Goal: Complete application form: Complete application form

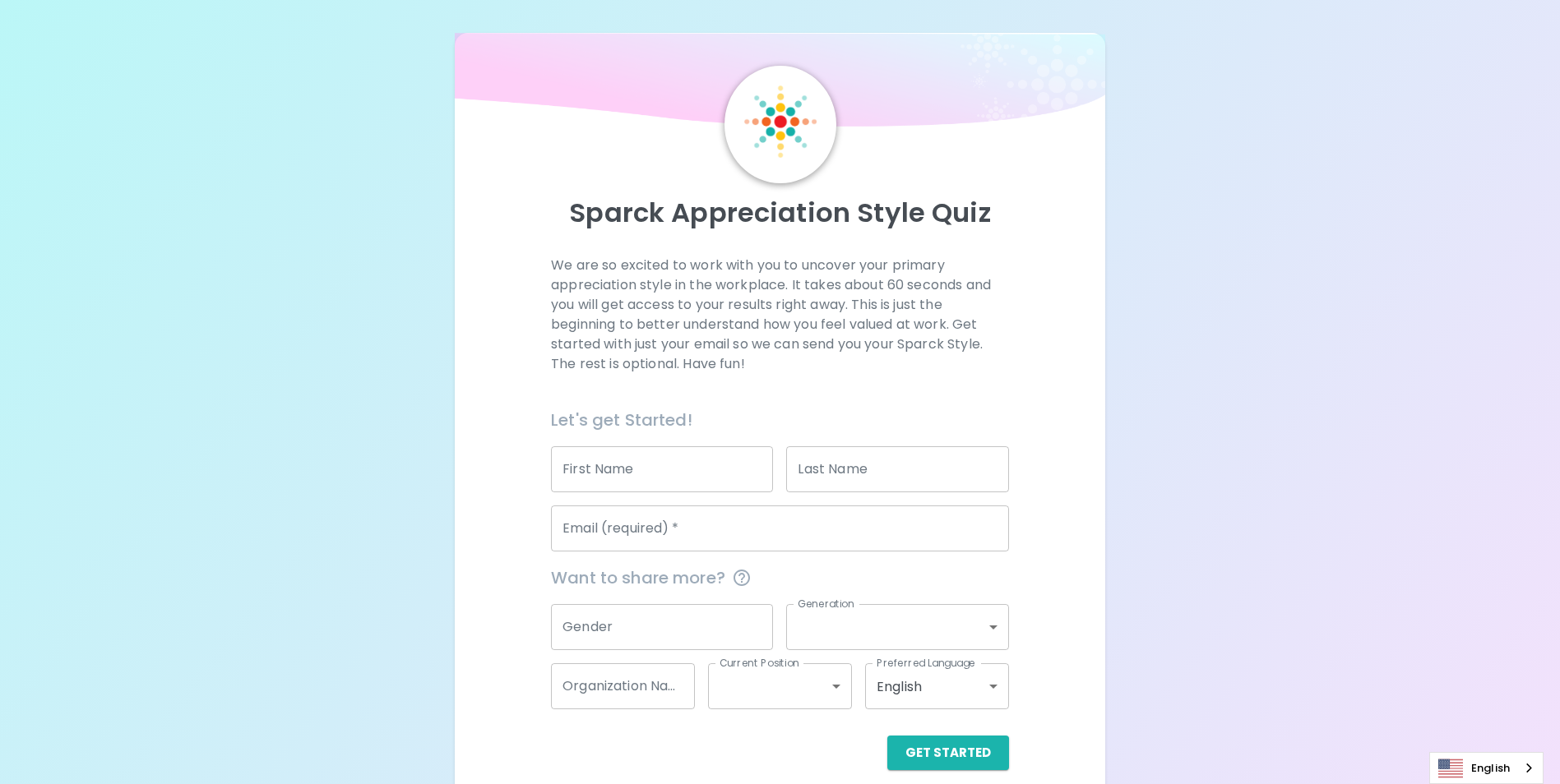
click at [580, 467] on input "First Name" at bounding box center [662, 469] width 222 height 46
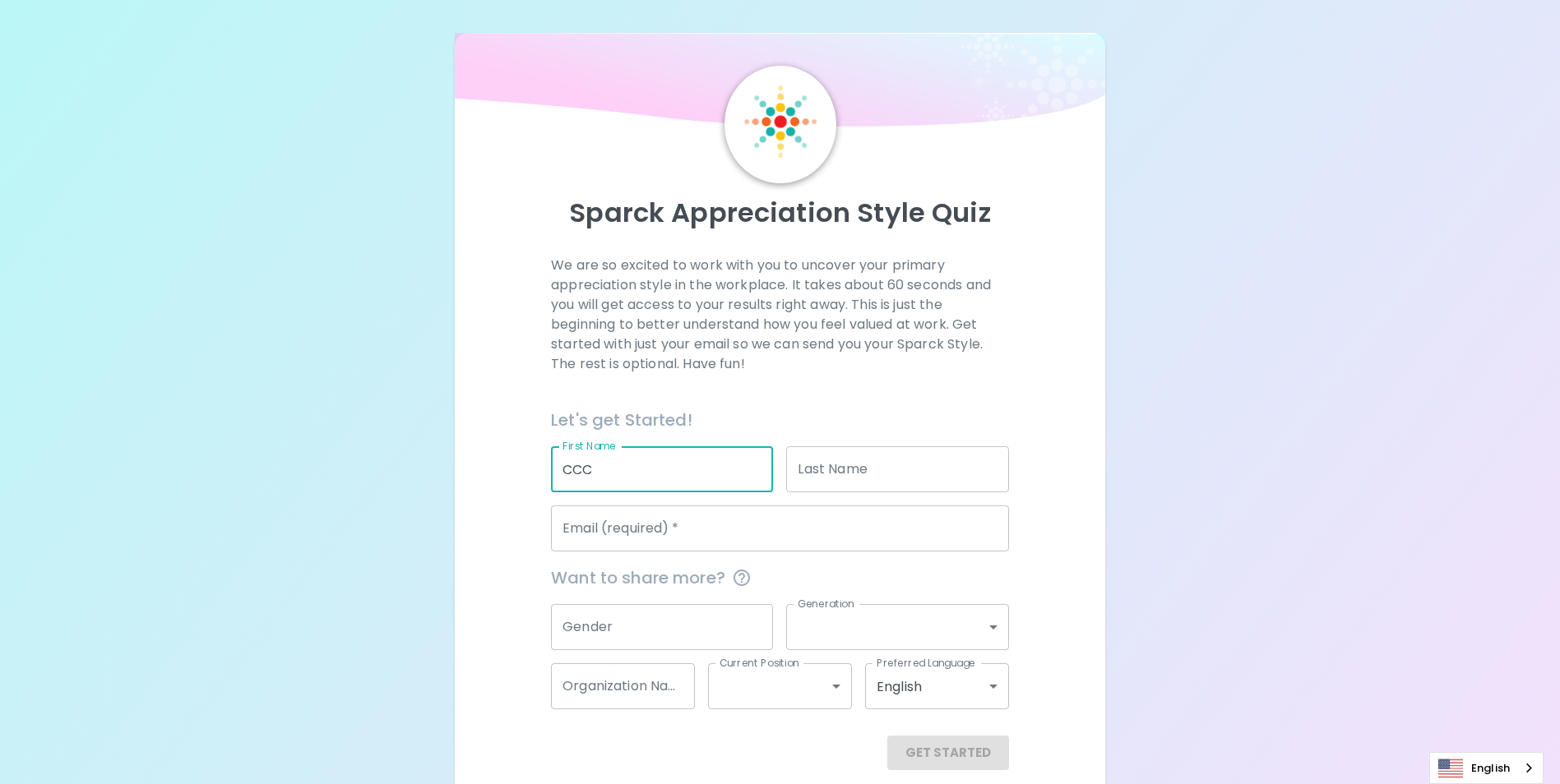
type input "CCC"
click at [845, 468] on input "Last Name" at bounding box center [897, 469] width 222 height 46
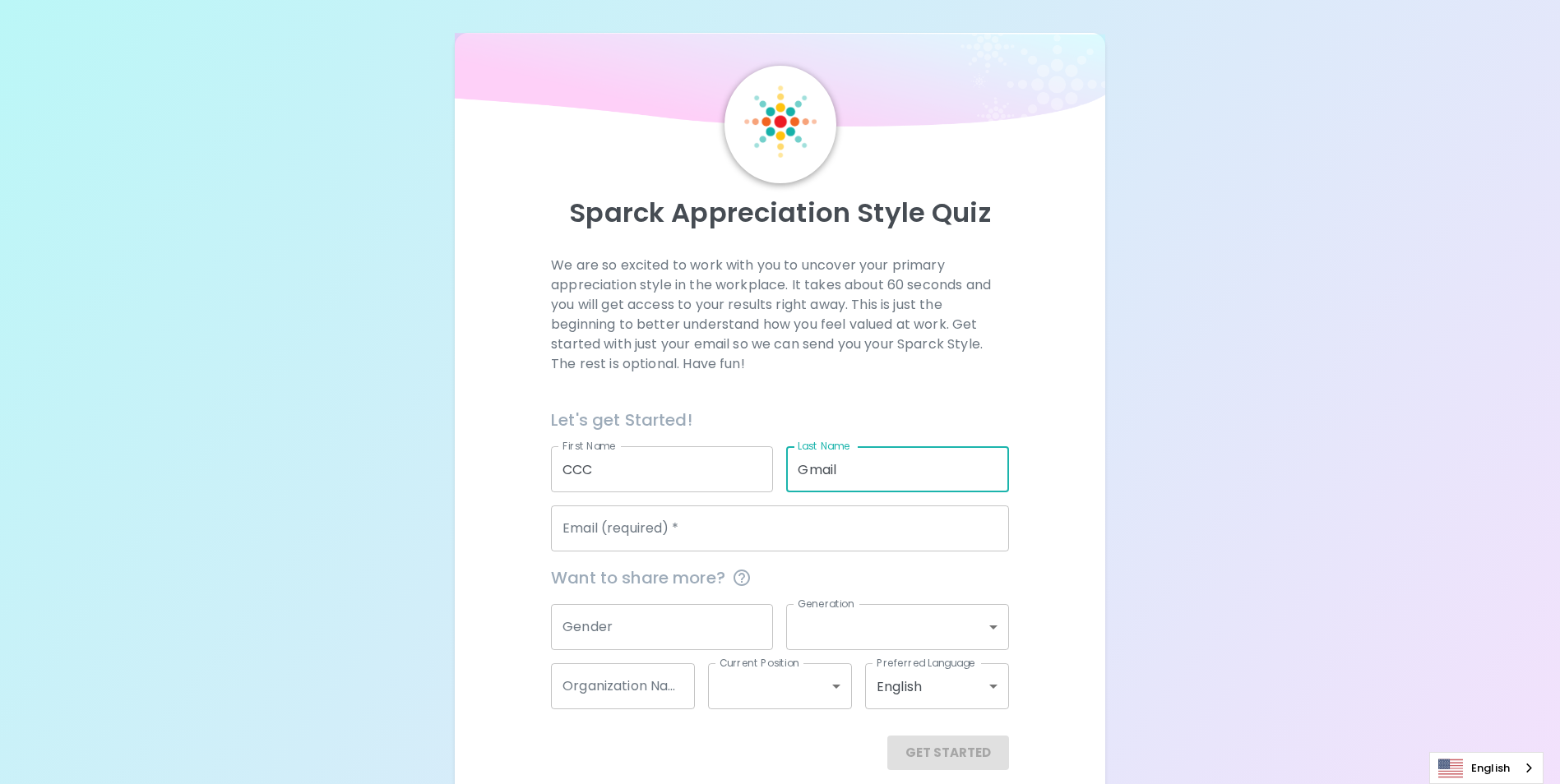
type input "Gmail"
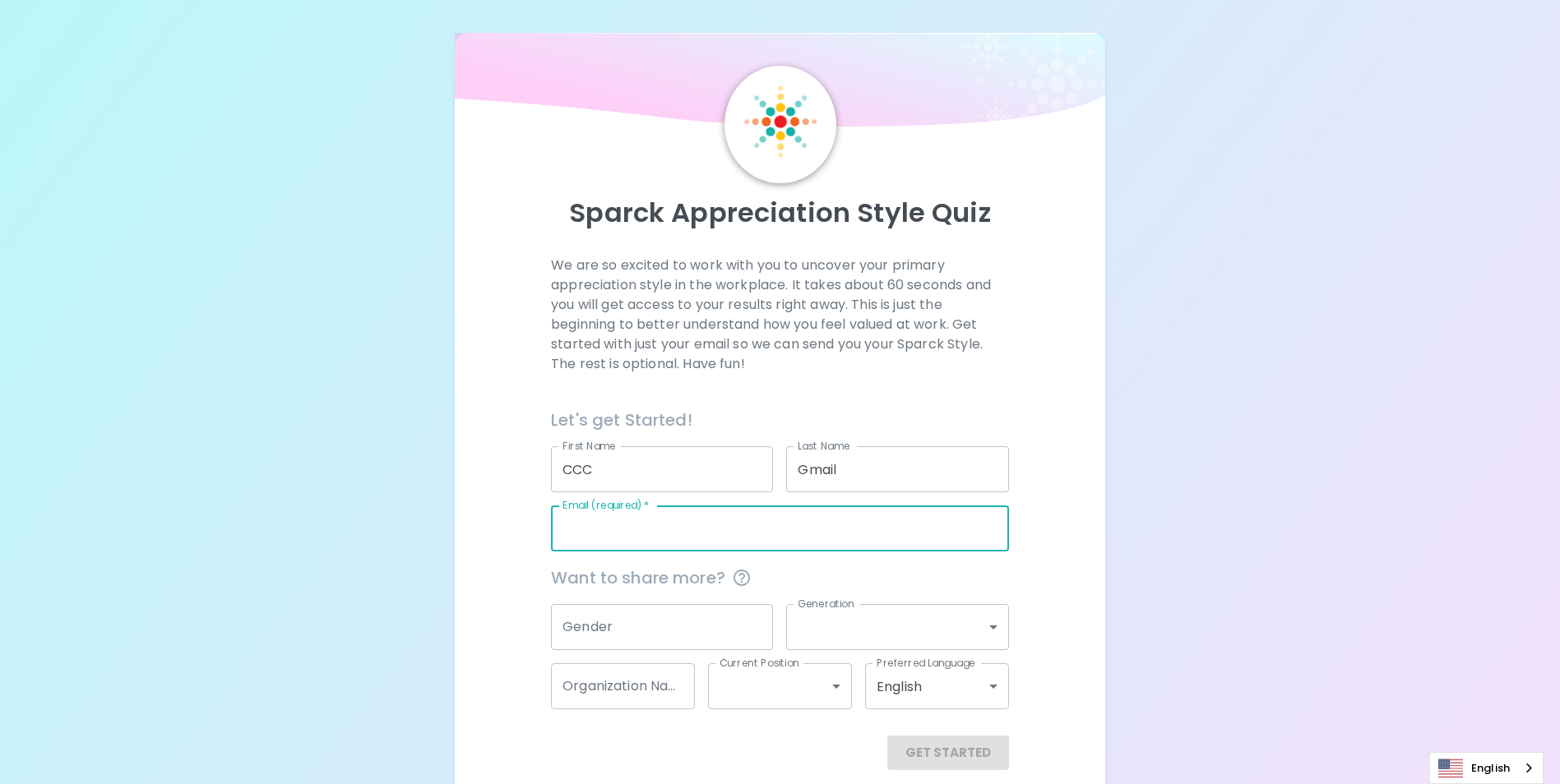
click at [688, 524] on input "Email (required)   *" at bounding box center [780, 528] width 458 height 46
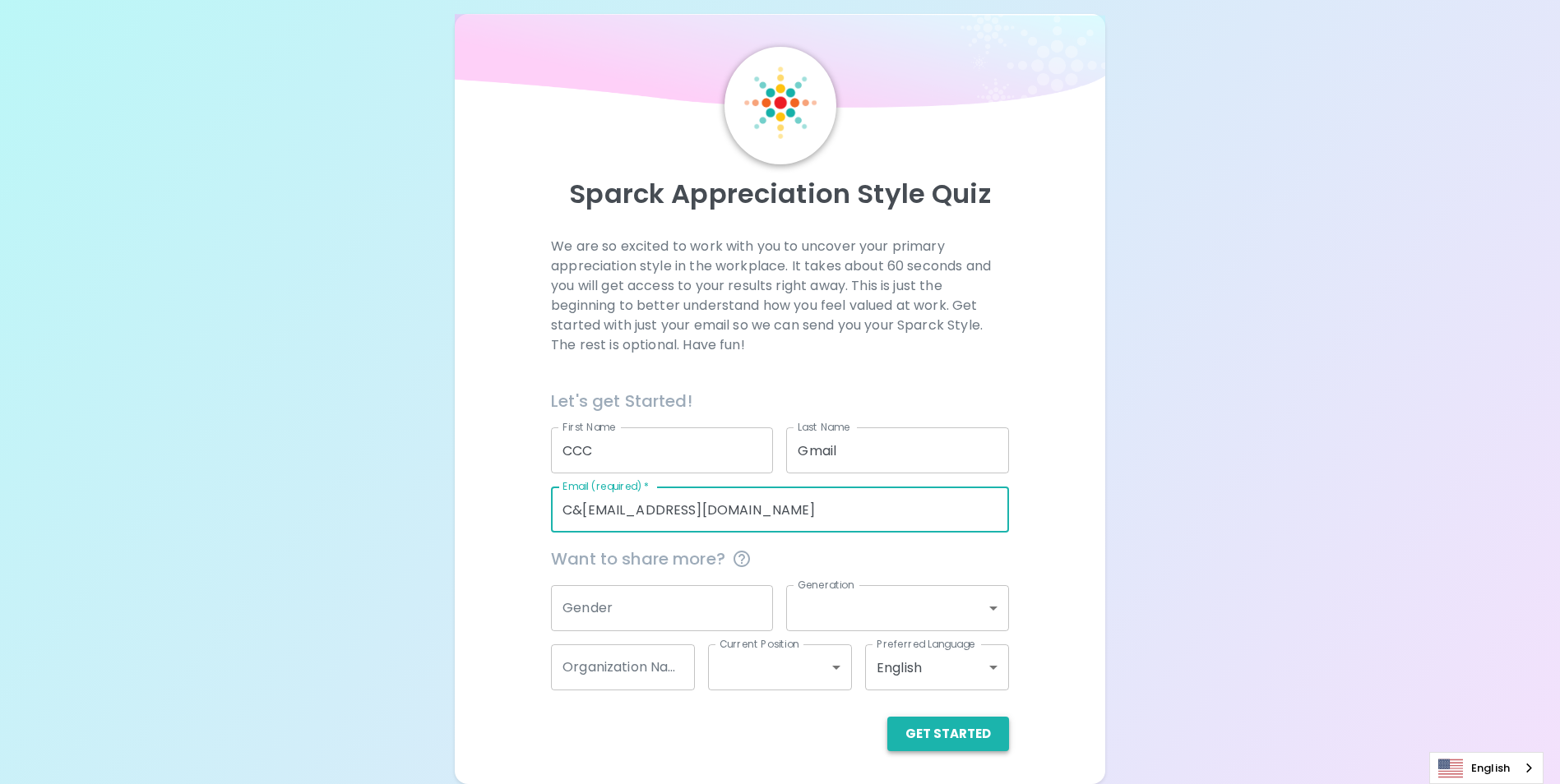
type input "C&[EMAIL_ADDRESS][DOMAIN_NAME]"
click at [960, 736] on button "Get Started" at bounding box center [948, 733] width 122 height 34
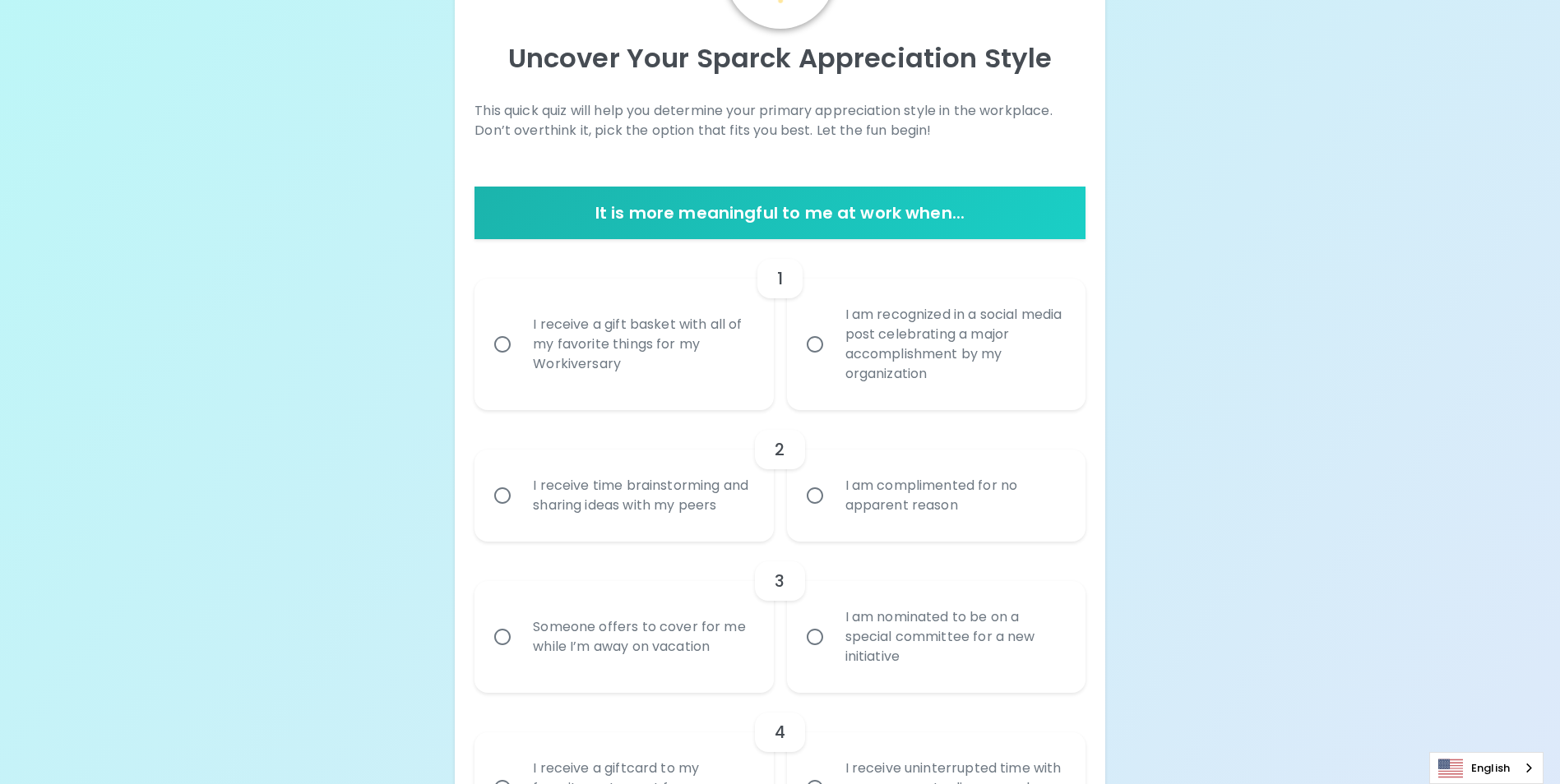
scroll to position [183, 0]
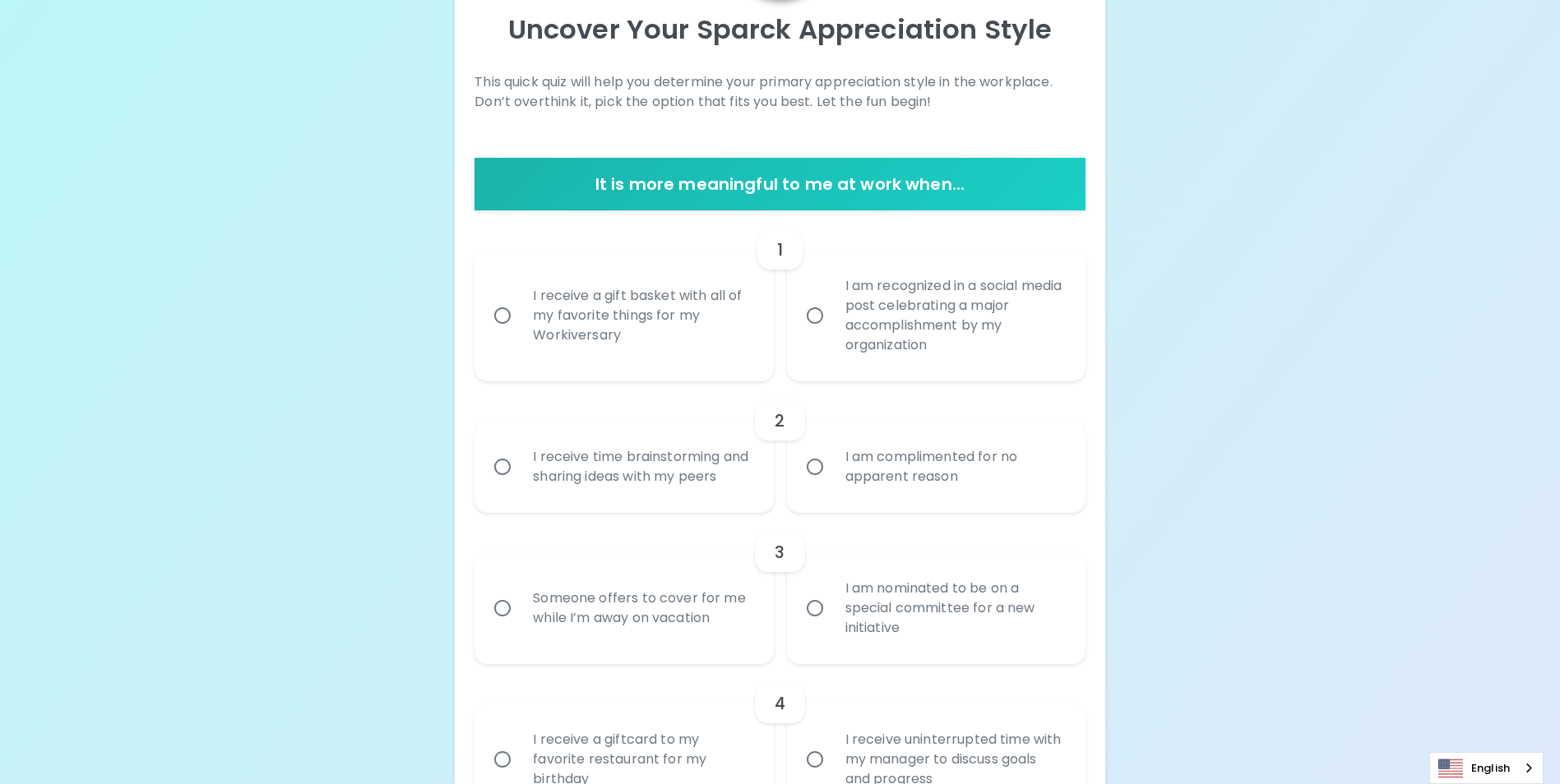
click at [813, 325] on input "I am recognized in a social media post celebrating a major accomplishment by my…" at bounding box center [814, 315] width 34 height 34
radio input "true"
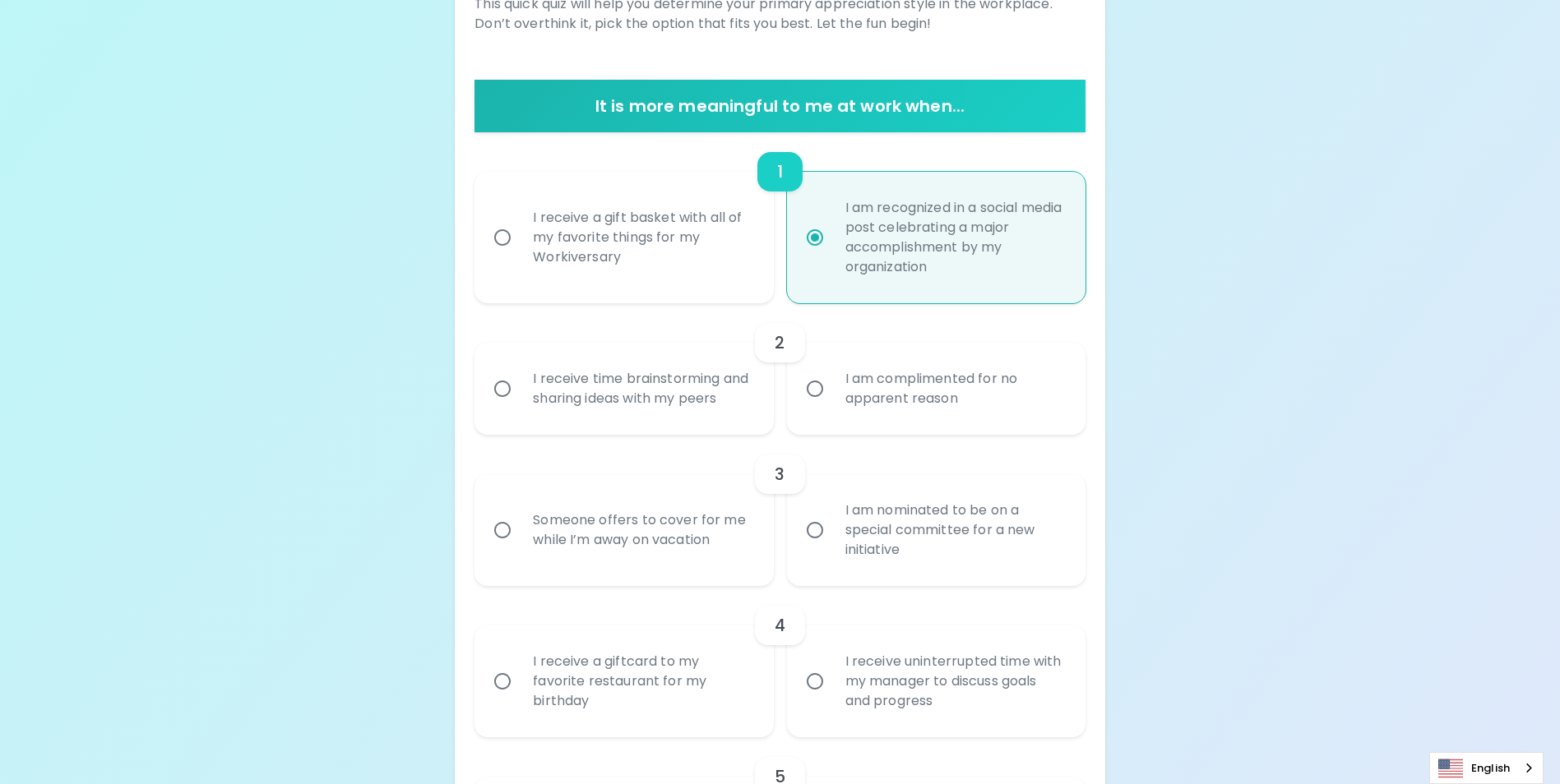
scroll to position [315, 0]
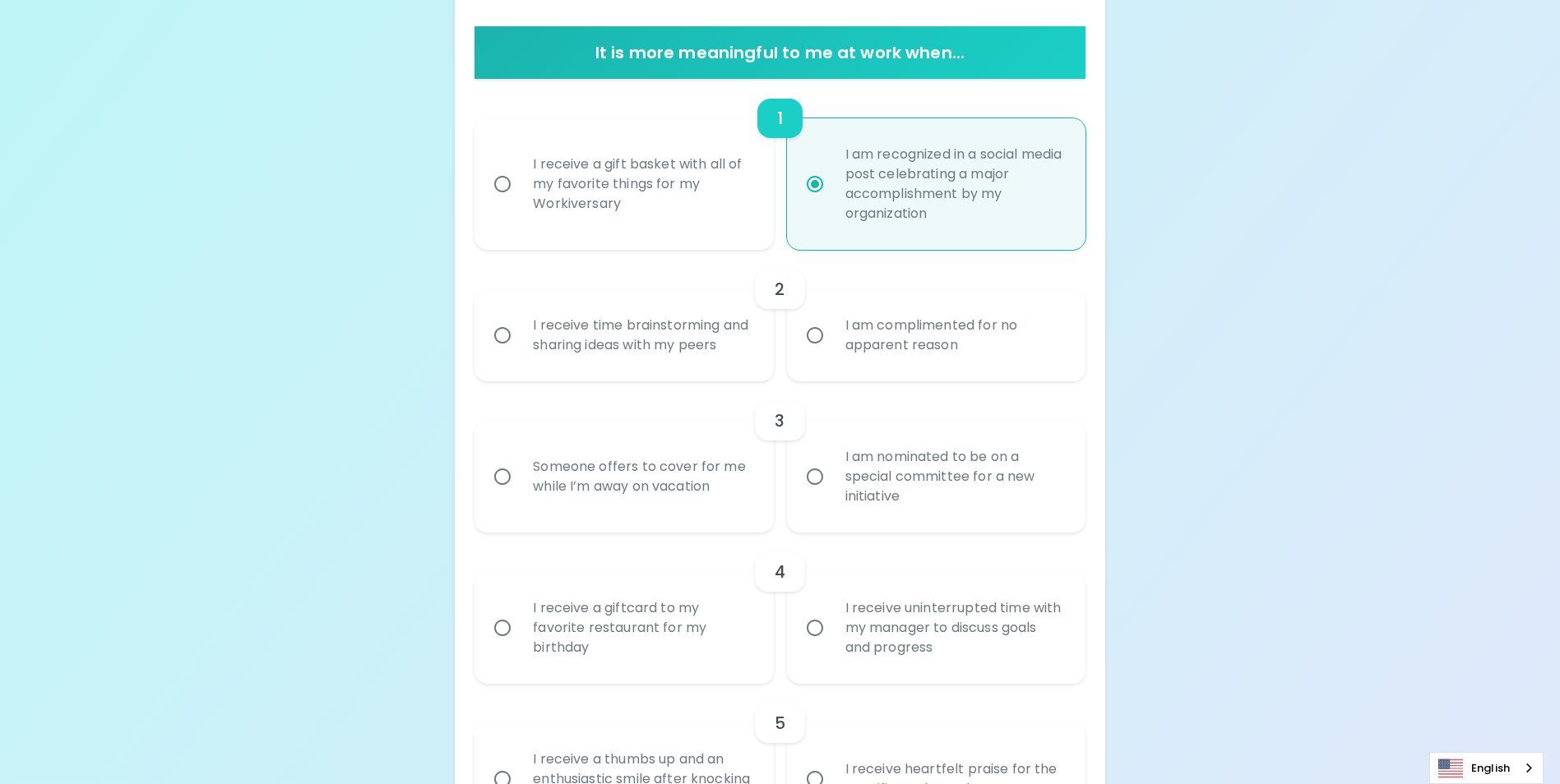
click at [502, 341] on input "I receive time brainstorming and sharing ideas with my peers" at bounding box center [501, 335] width 34 height 34
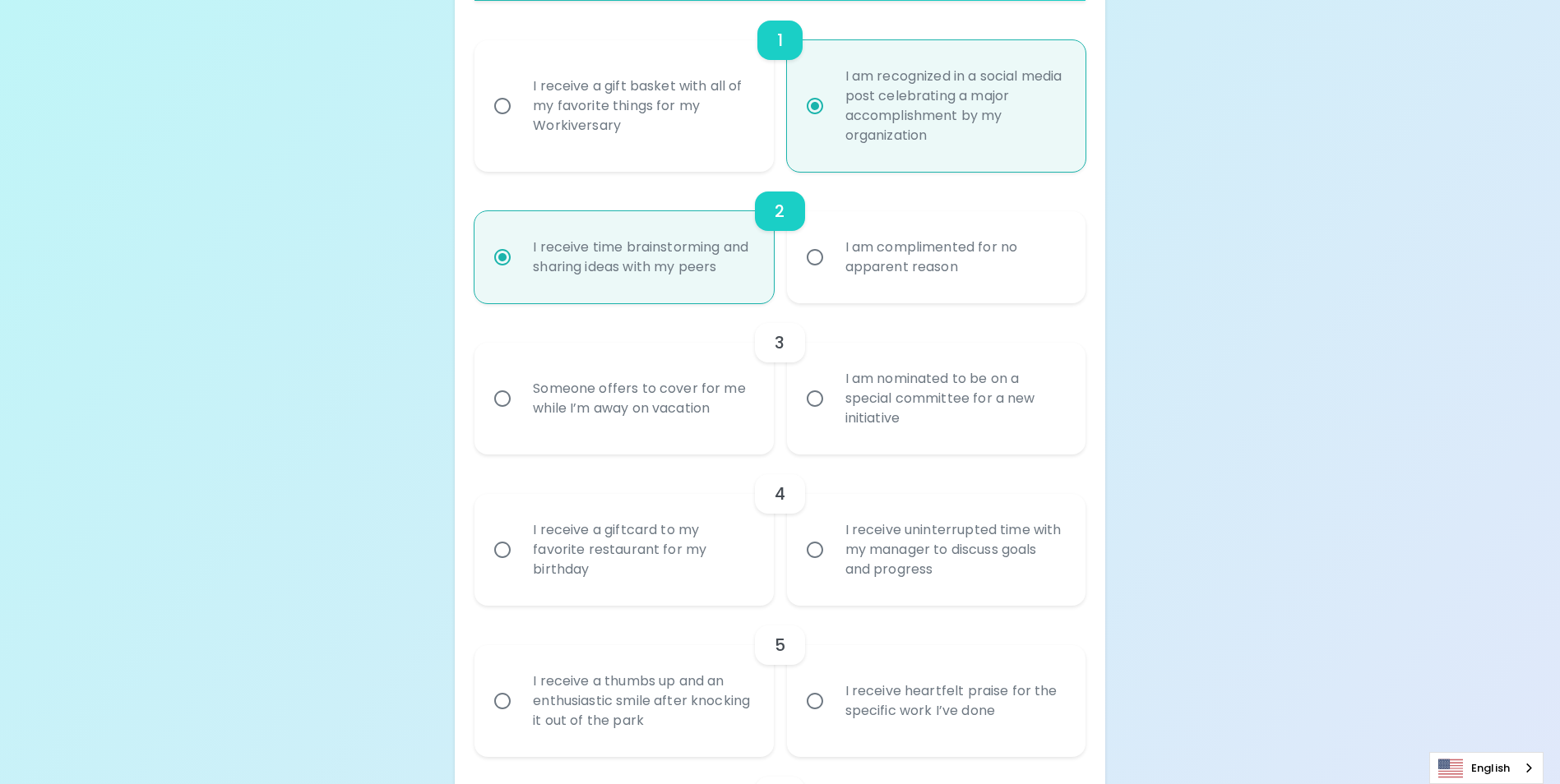
scroll to position [446, 0]
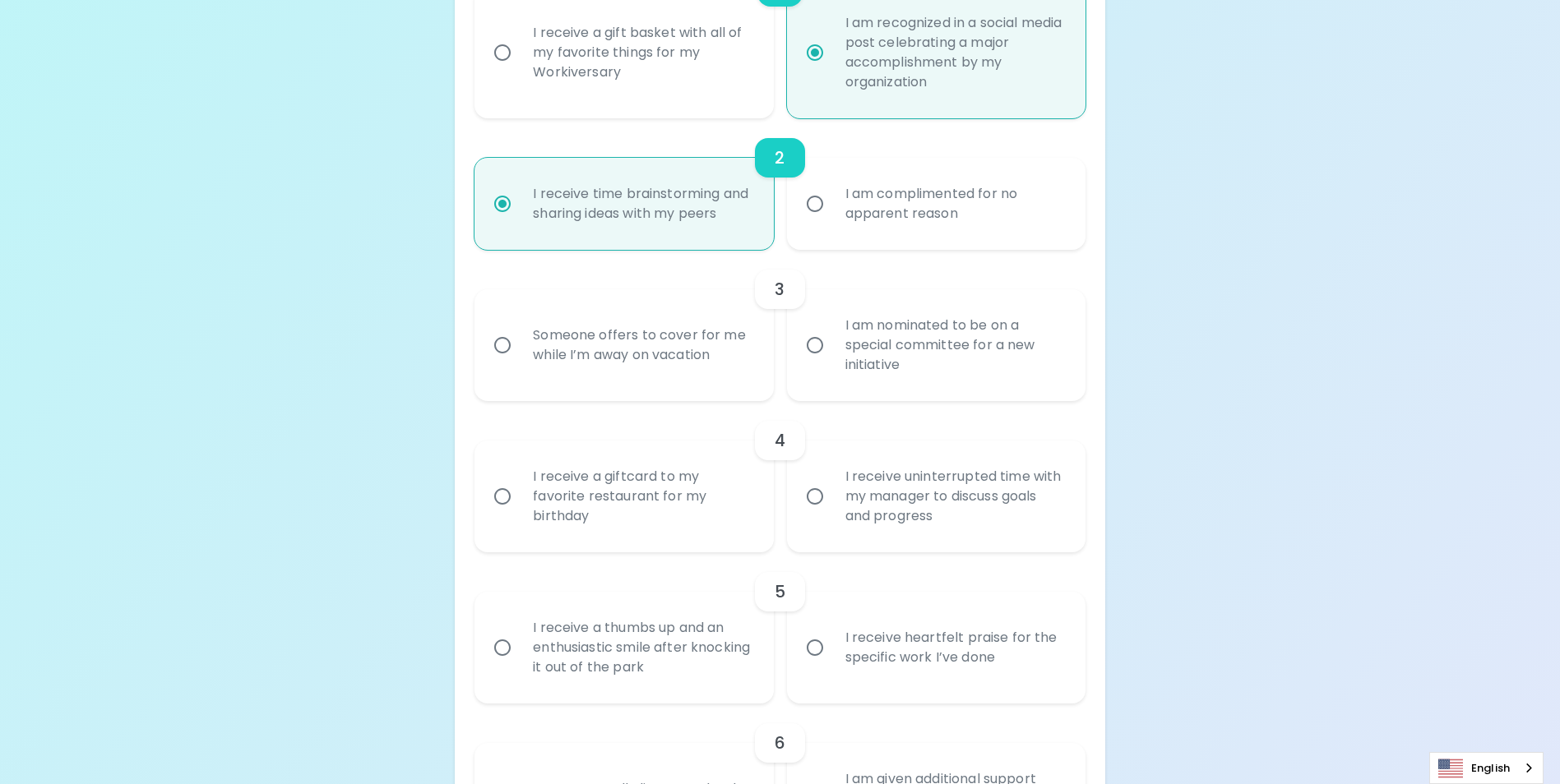
radio input "true"
click at [813, 363] on input "I am nominated to be on a special committee for a new initiative" at bounding box center [814, 344] width 34 height 34
radio input "false"
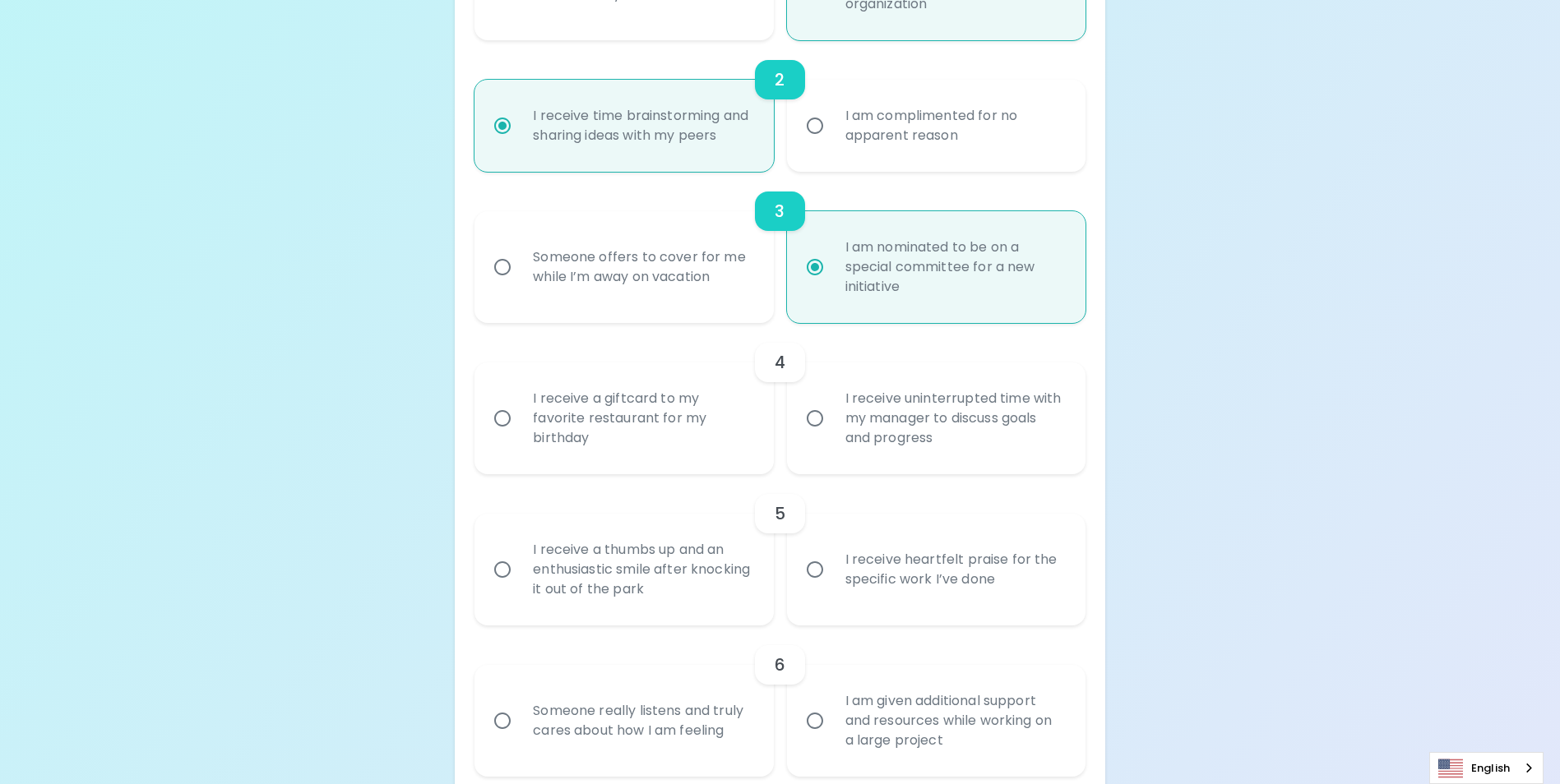
scroll to position [578, 0]
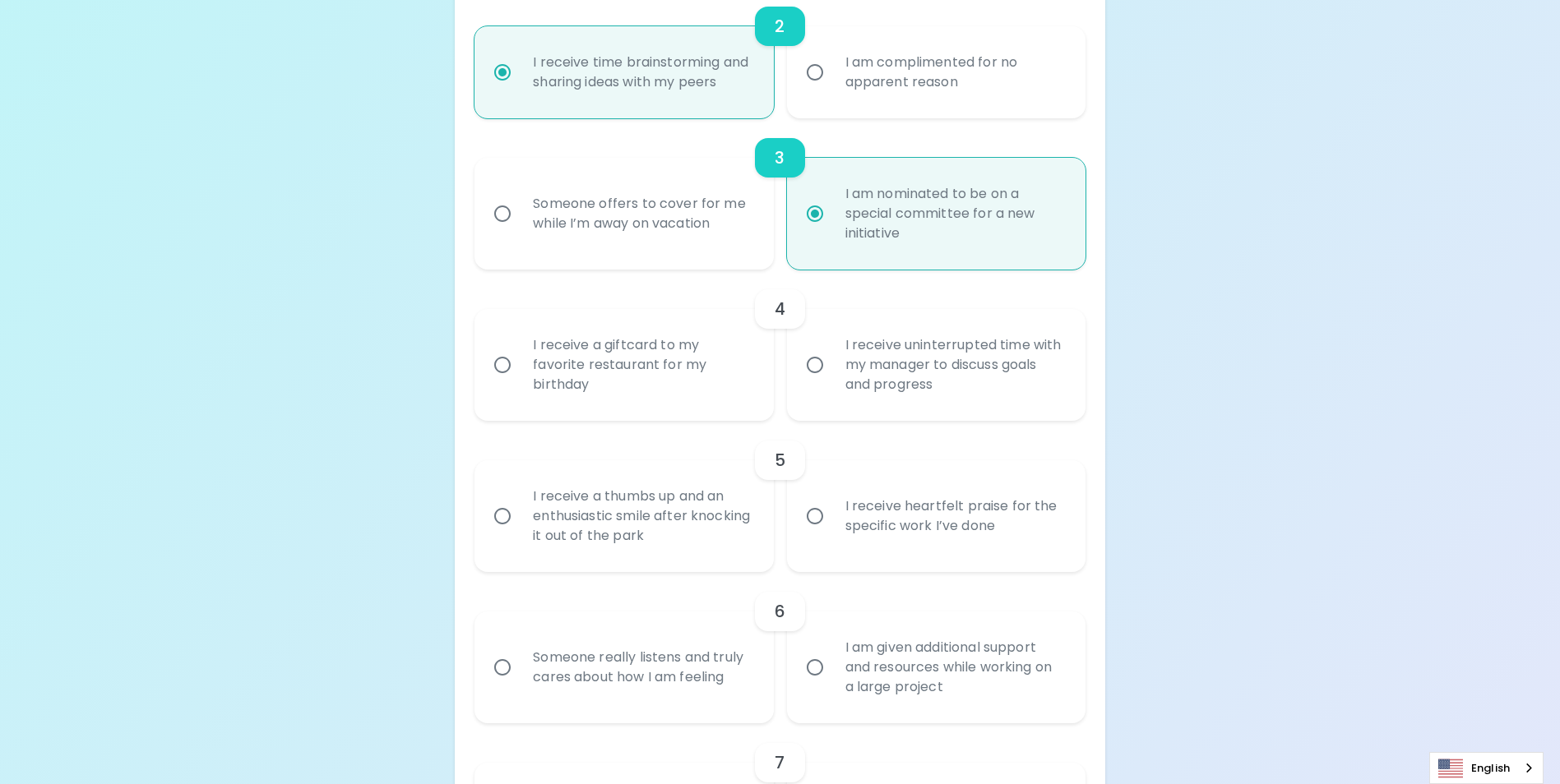
radio input "true"
click at [509, 382] on input "I receive a giftcard to my favorite restaurant for my birthday" at bounding box center [501, 364] width 34 height 34
radio input "false"
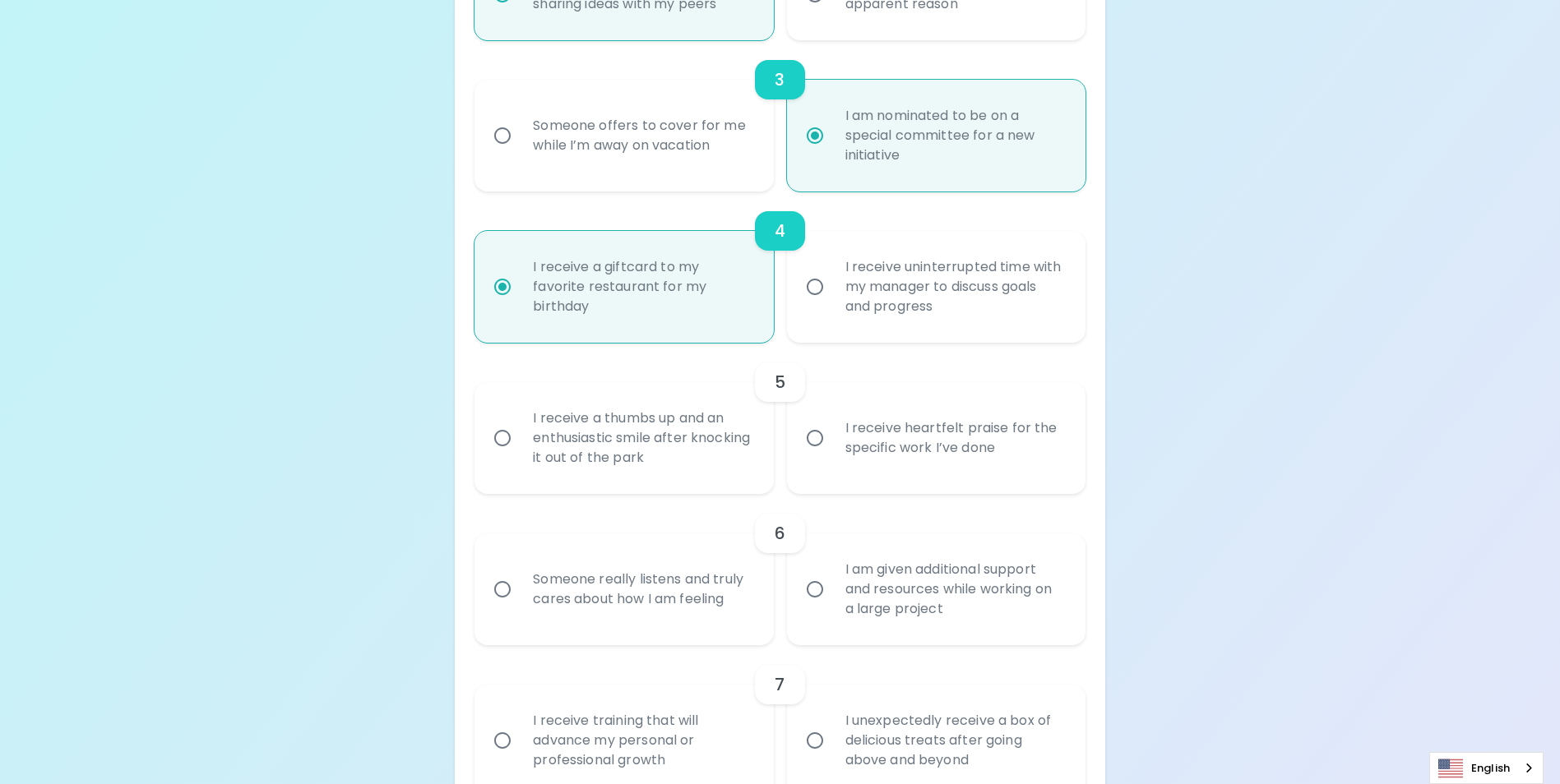
scroll to position [709, 0]
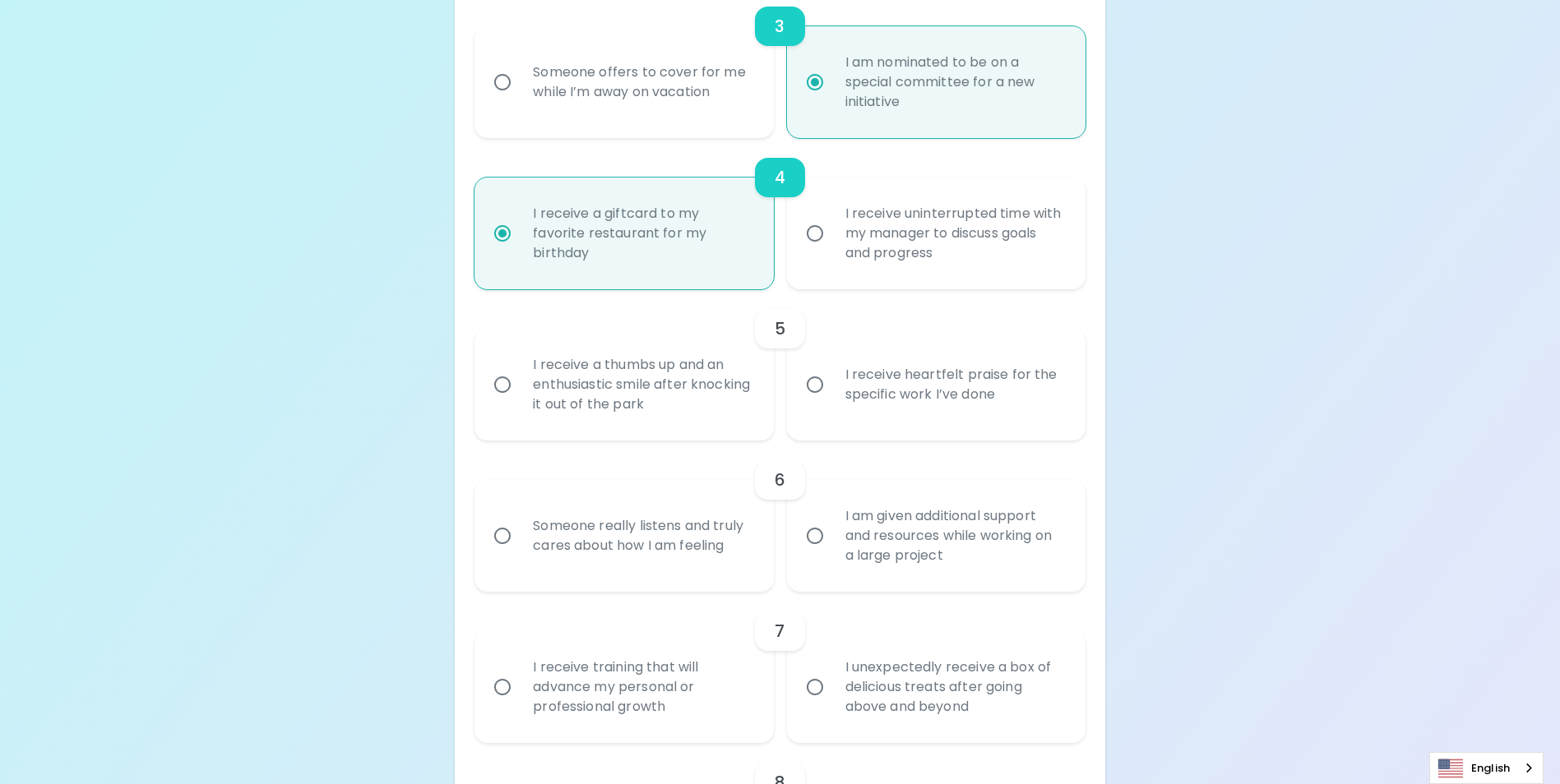
radio input "true"
click at [822, 402] on input "I receive heartfelt praise for the specific work I’ve done" at bounding box center [814, 384] width 34 height 34
radio input "false"
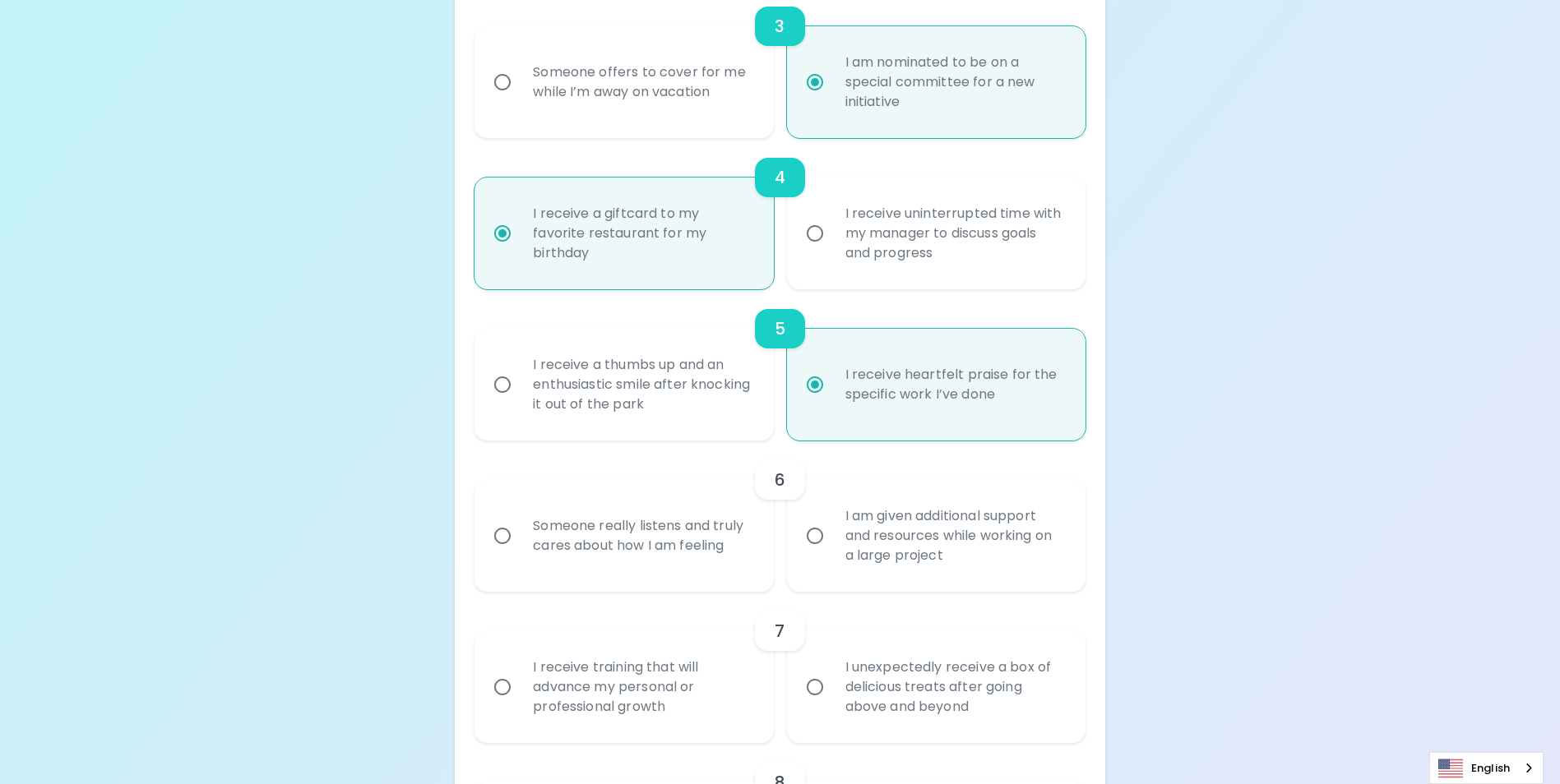
scroll to position [840, 0]
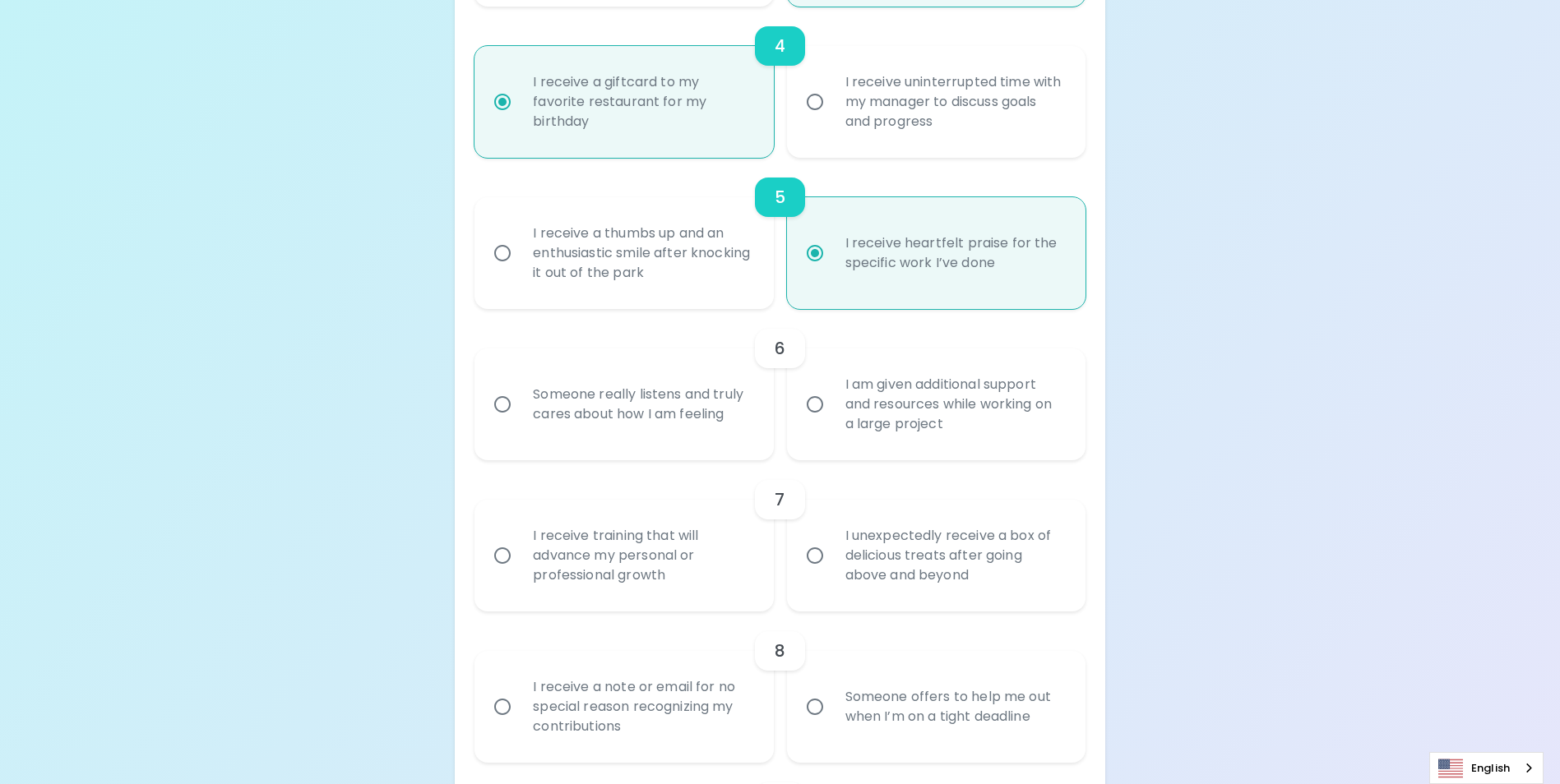
radio input "true"
click at [814, 421] on input "I am given additional support and resources while working on a large project" at bounding box center [814, 404] width 34 height 34
radio input "false"
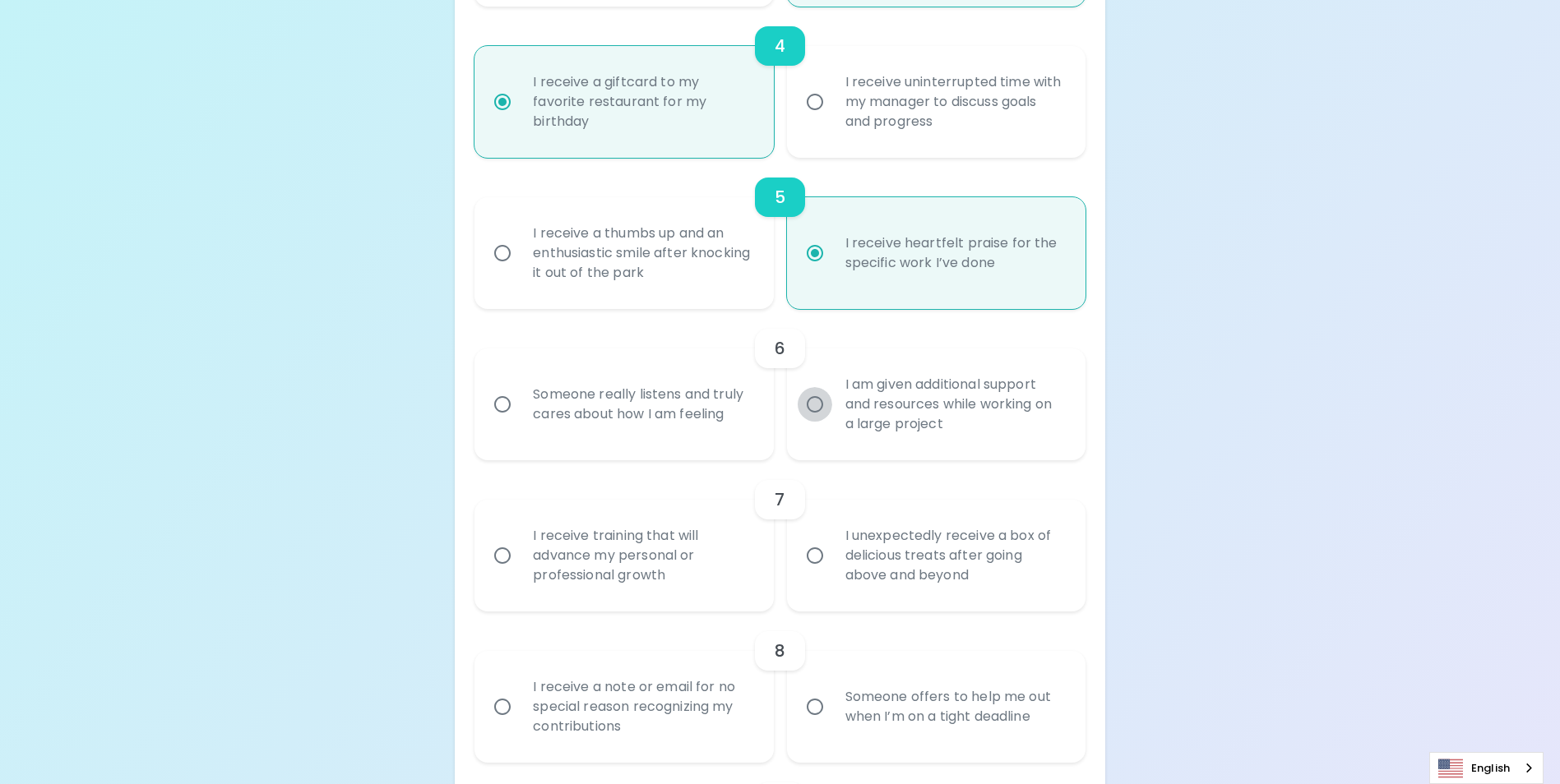
radio input "false"
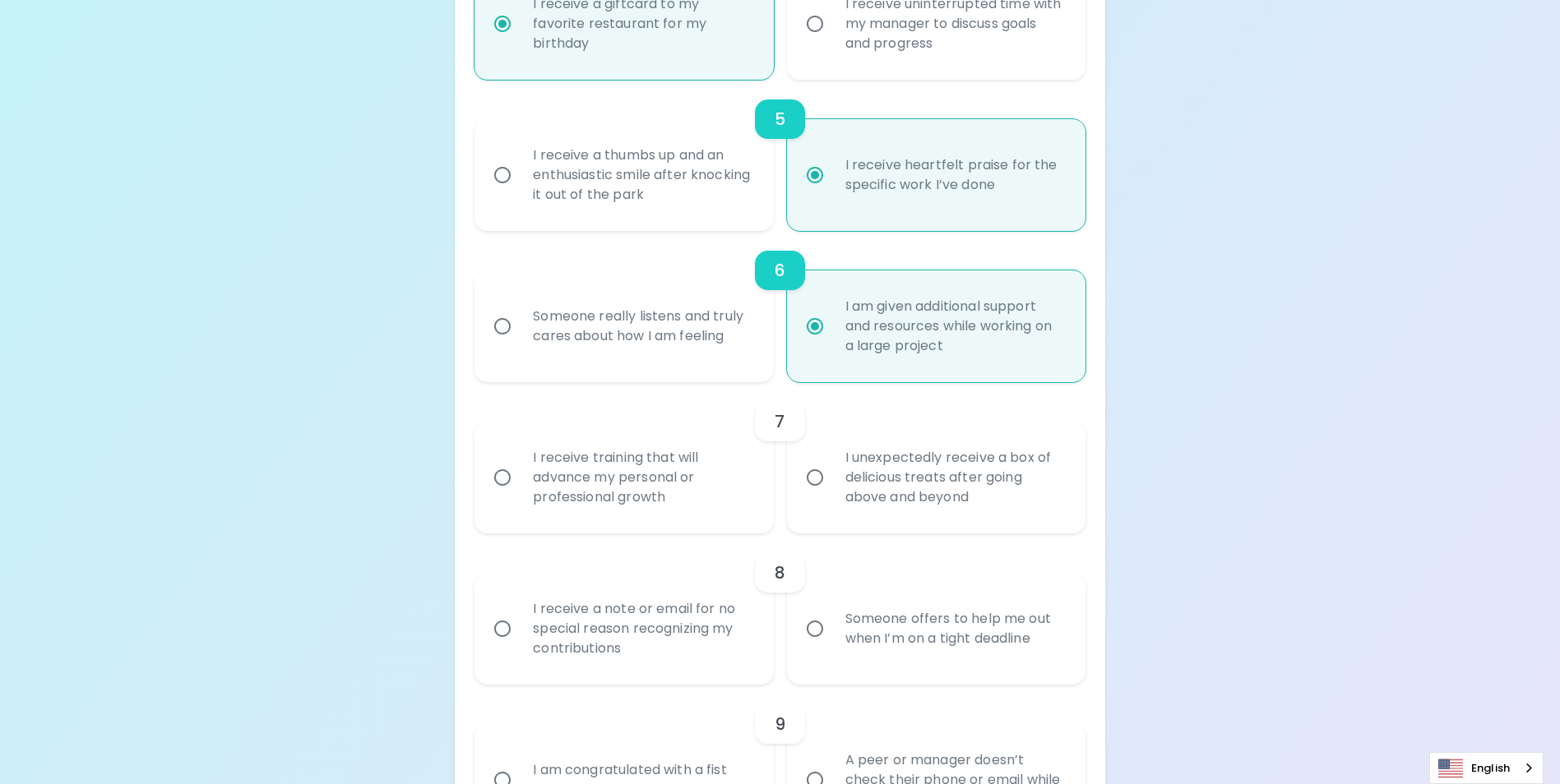
scroll to position [972, 0]
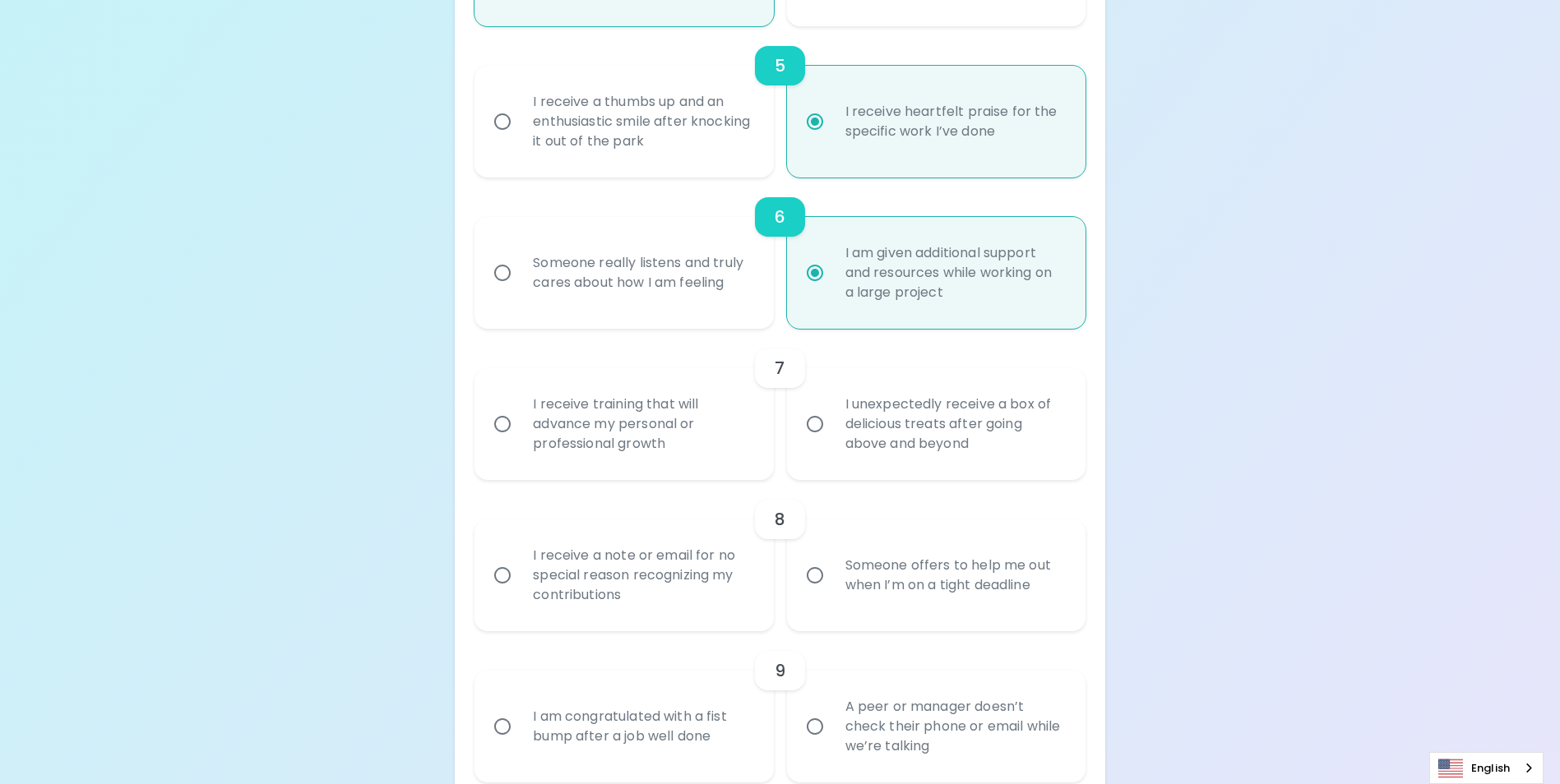
radio input "true"
click at [498, 442] on input "I receive training that will advance my personal or professional growth" at bounding box center [501, 423] width 34 height 34
radio input "false"
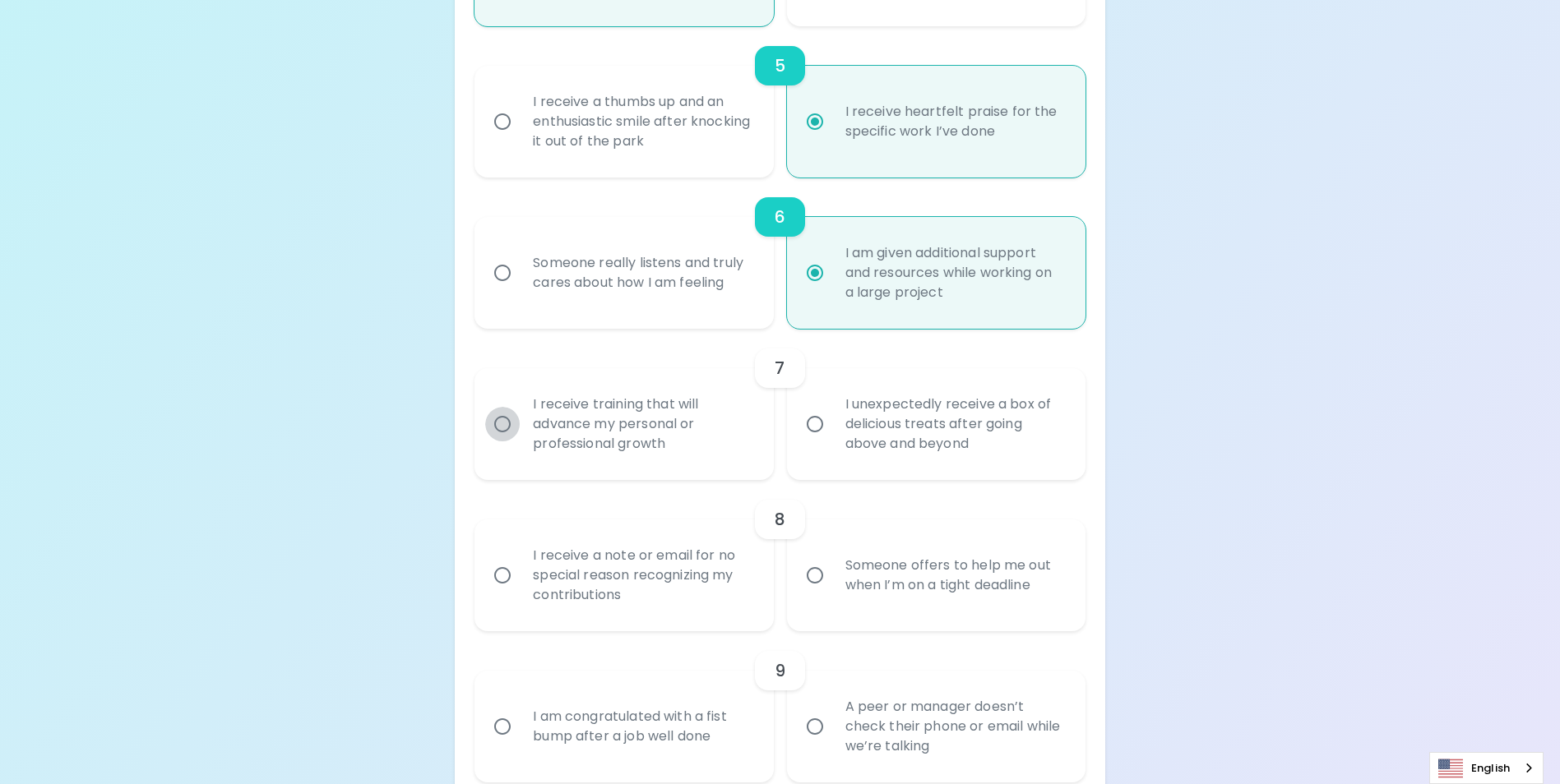
radio input "false"
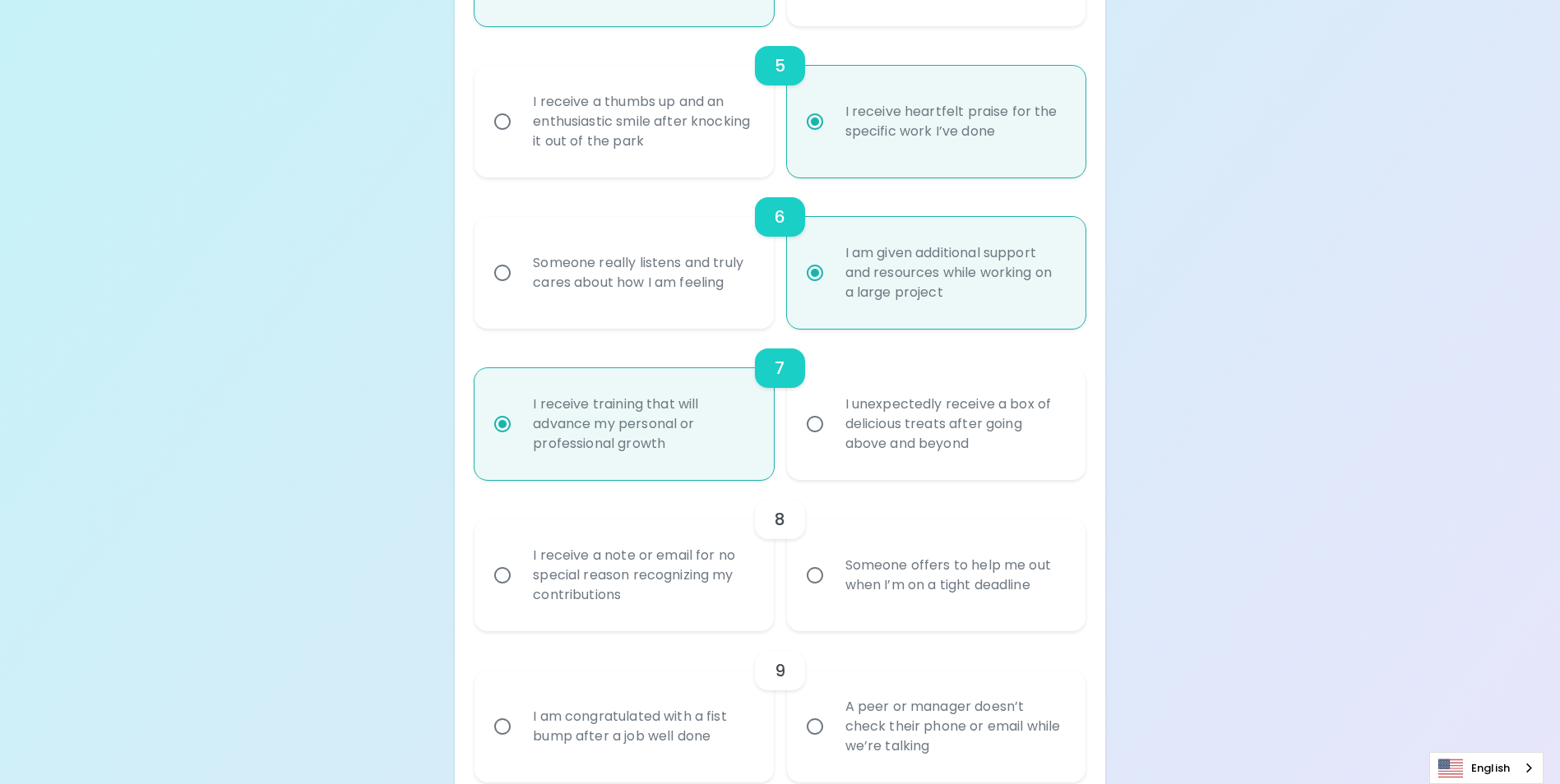
scroll to position [1104, 0]
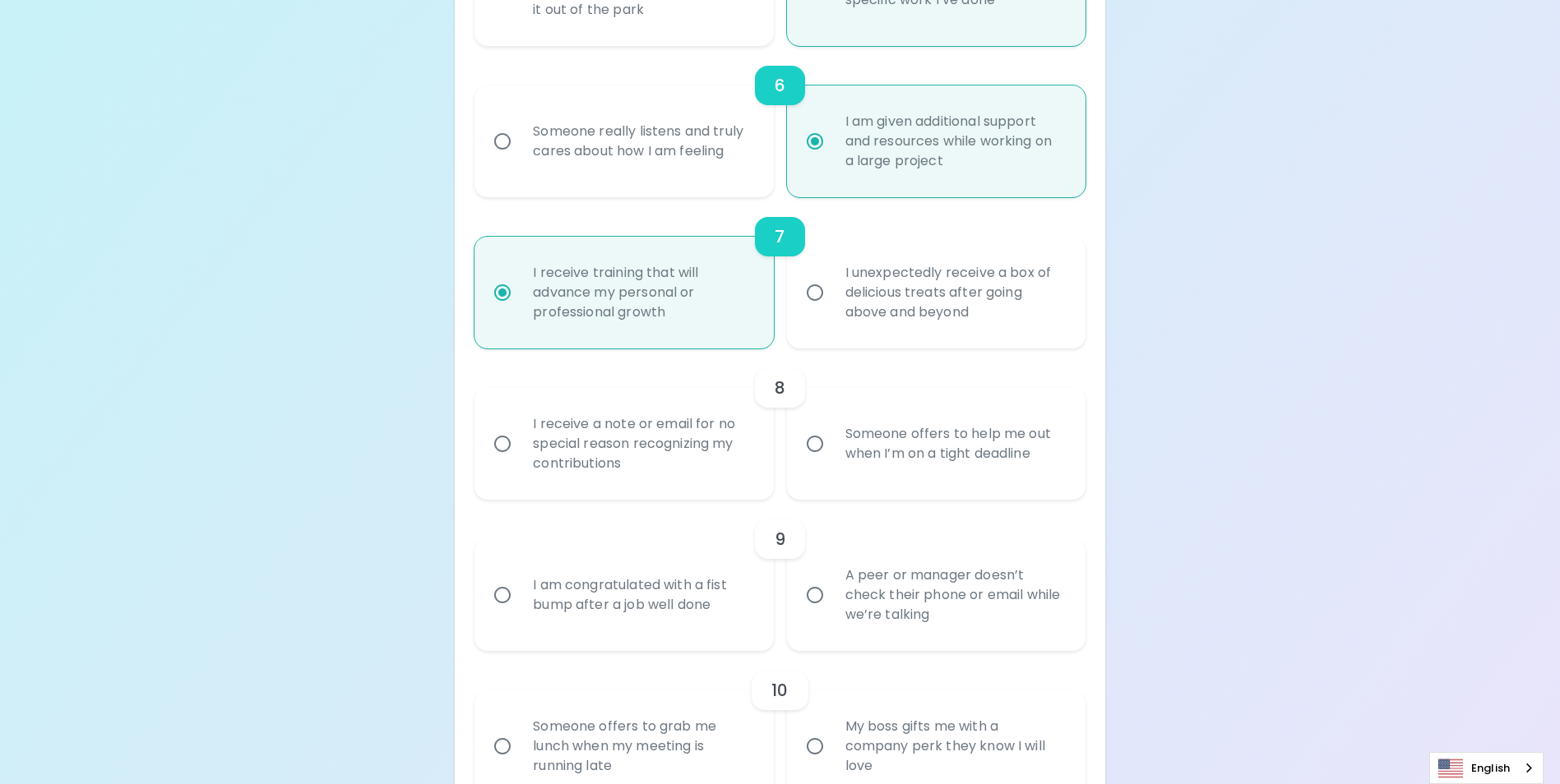
radio input "true"
click at [811, 460] on input "Someone offers to help me out when I’m on a tight deadline" at bounding box center [814, 443] width 34 height 34
radio input "false"
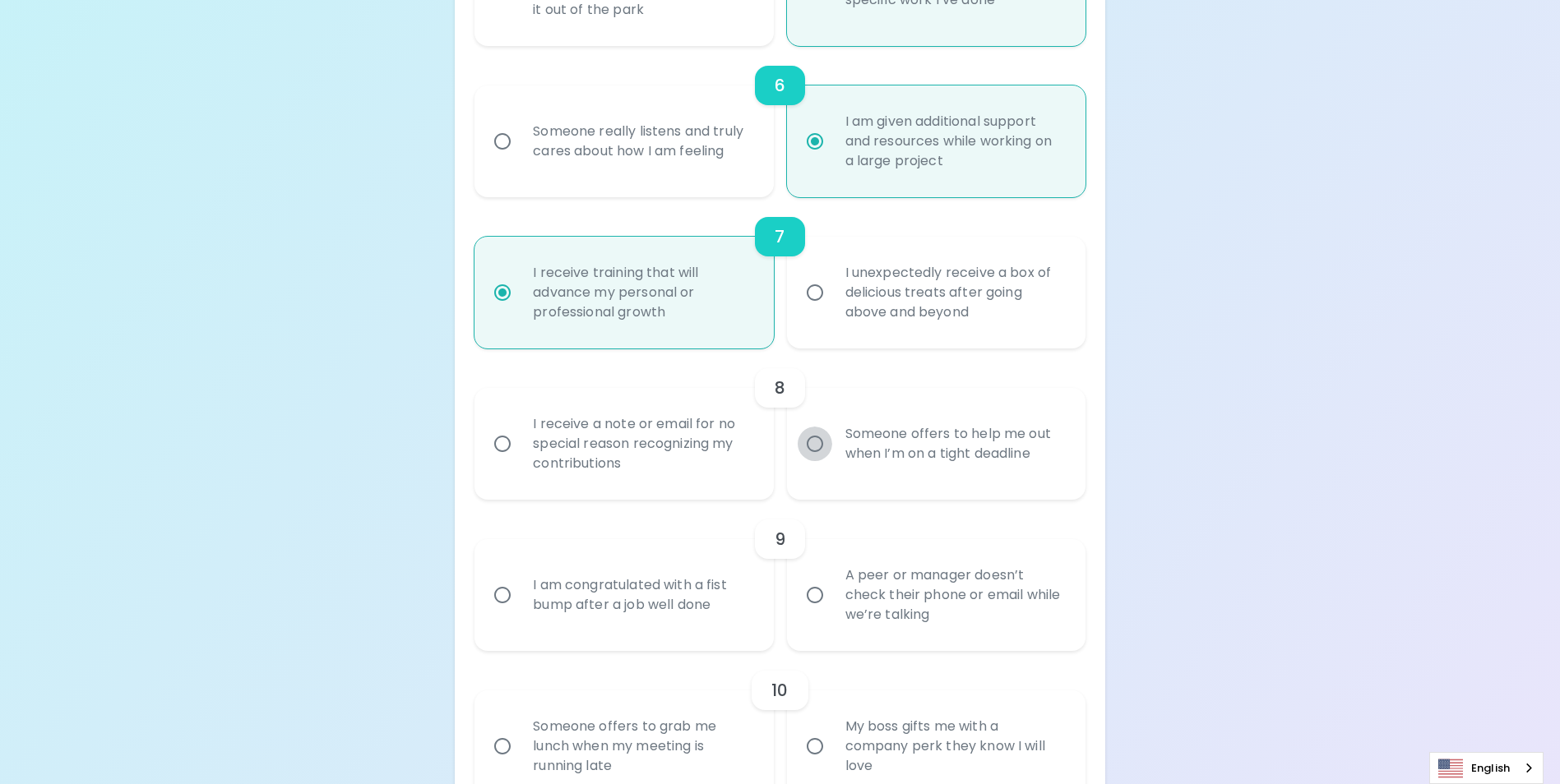
radio input "false"
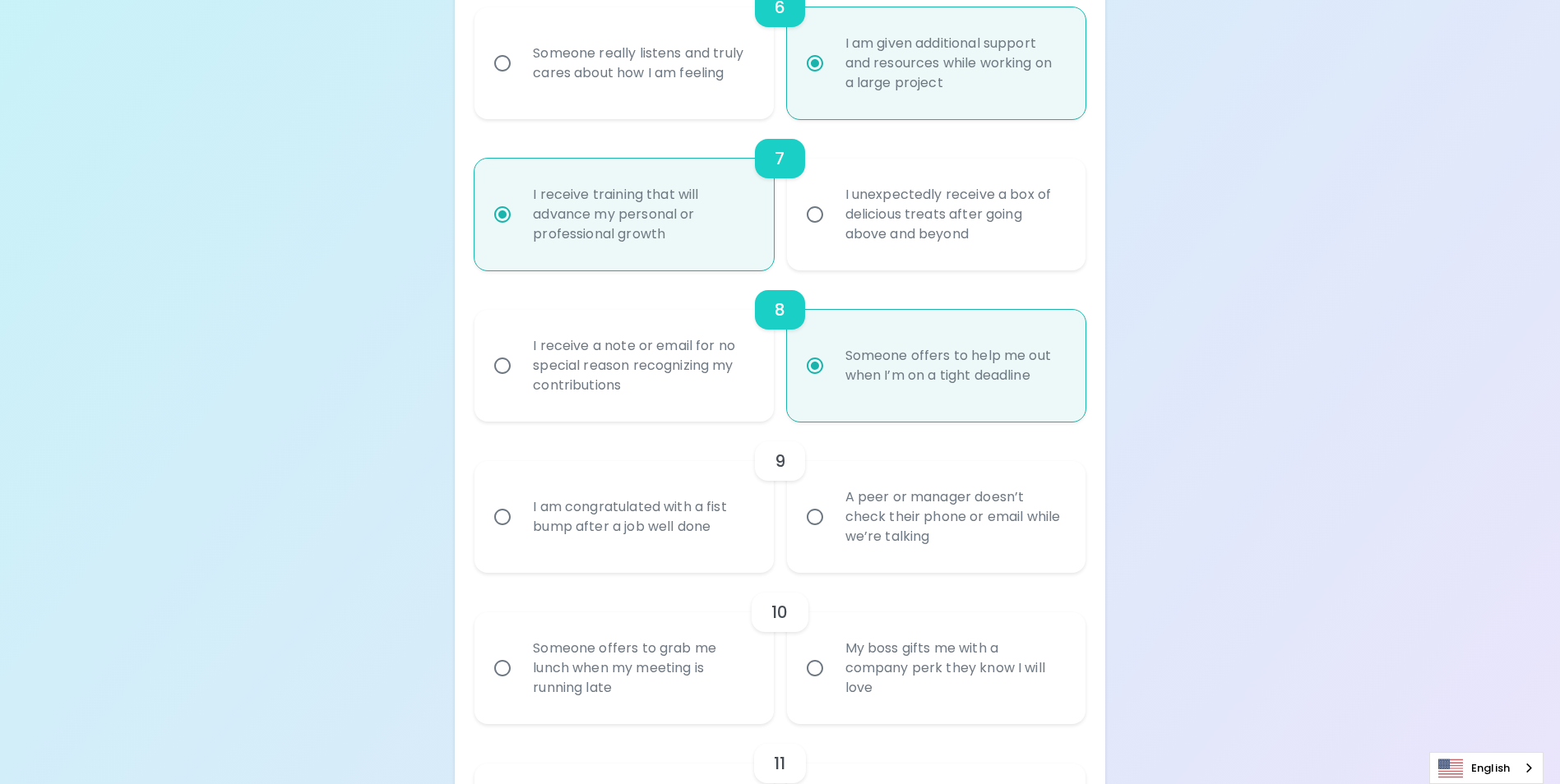
scroll to position [1235, 0]
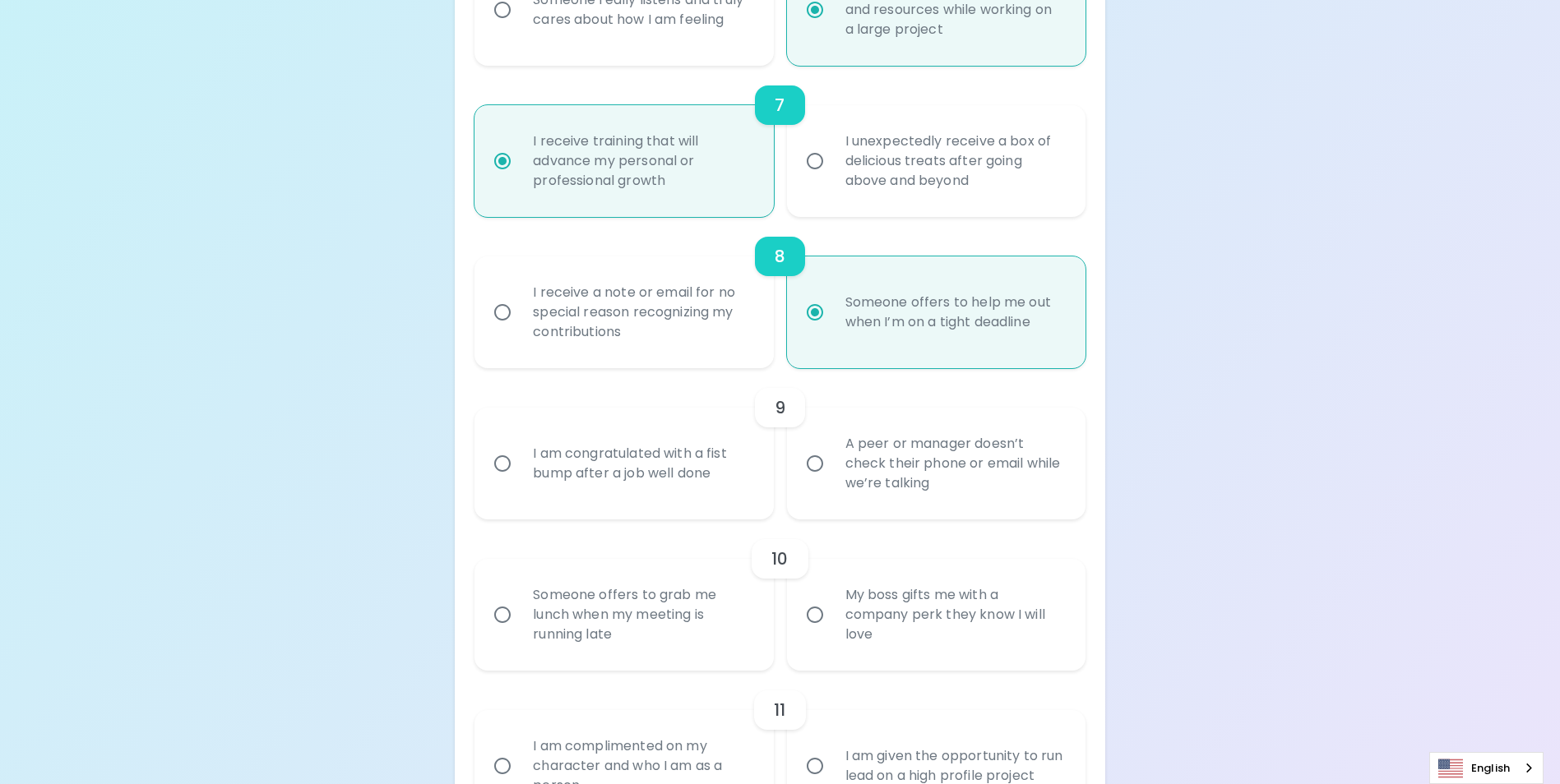
radio input "true"
click at [813, 481] on input "A peer or manager doesn’t check their phone or email while we’re talking" at bounding box center [814, 463] width 34 height 34
radio input "false"
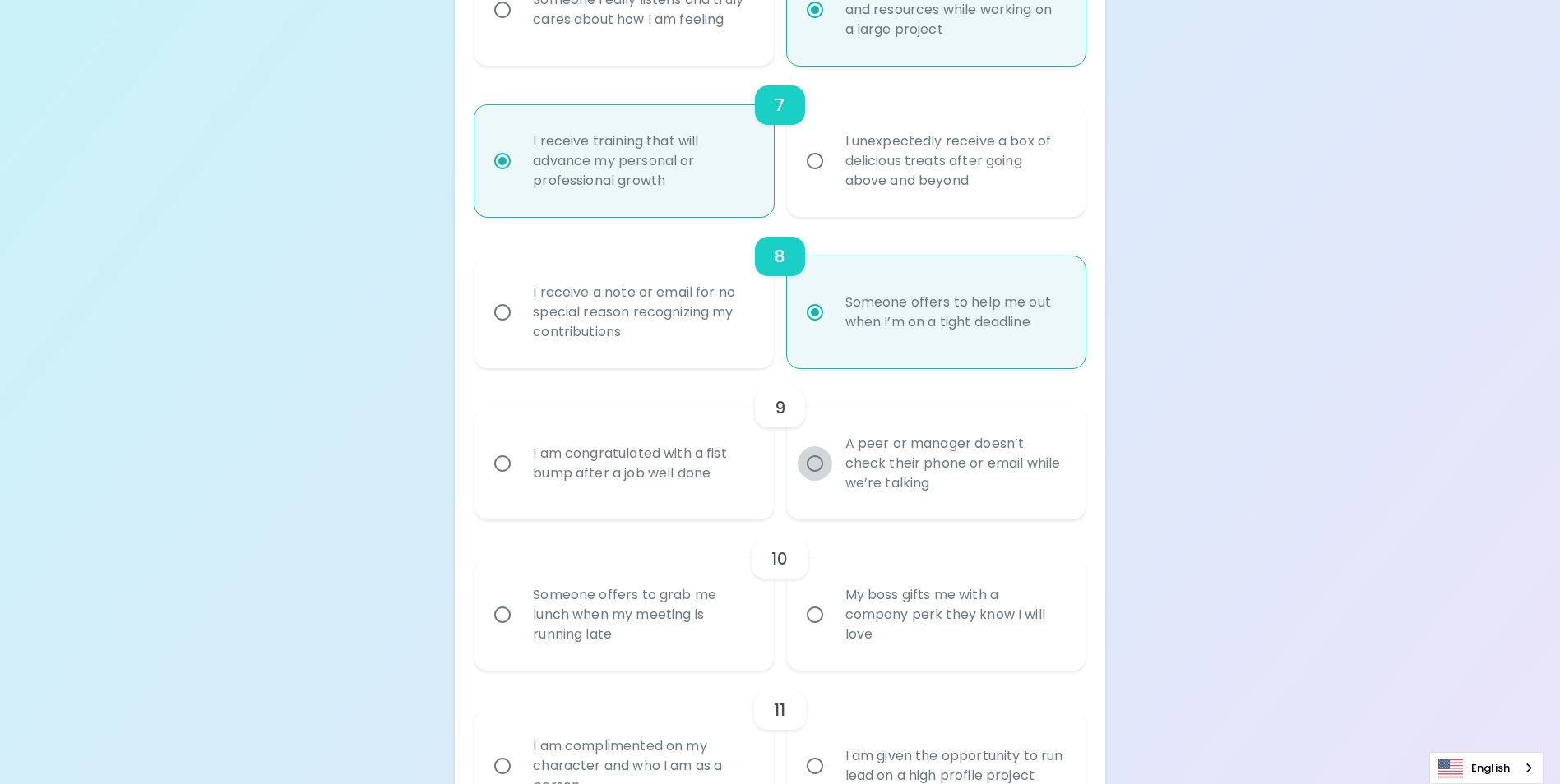
radio input "false"
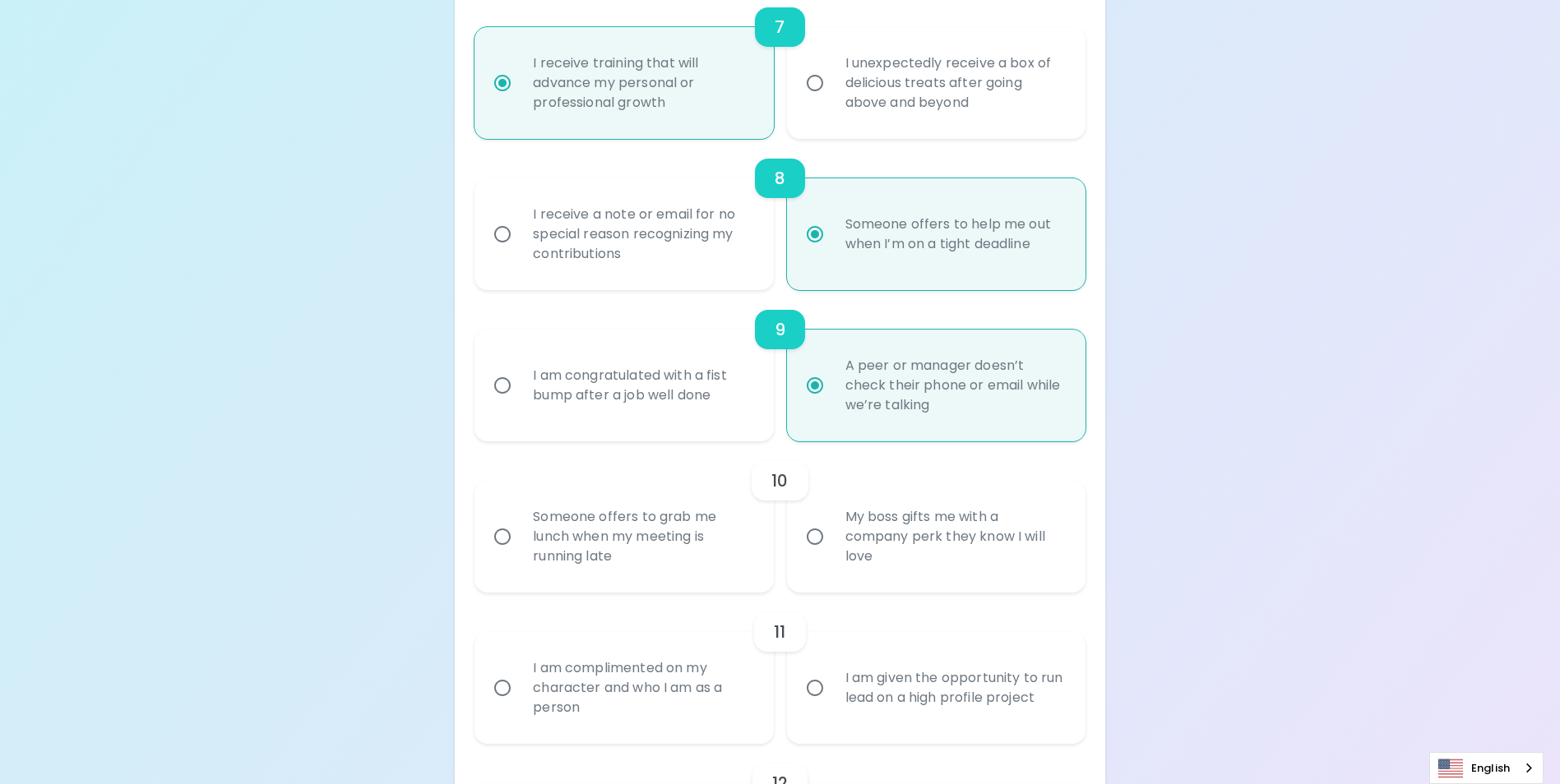
scroll to position [1367, 0]
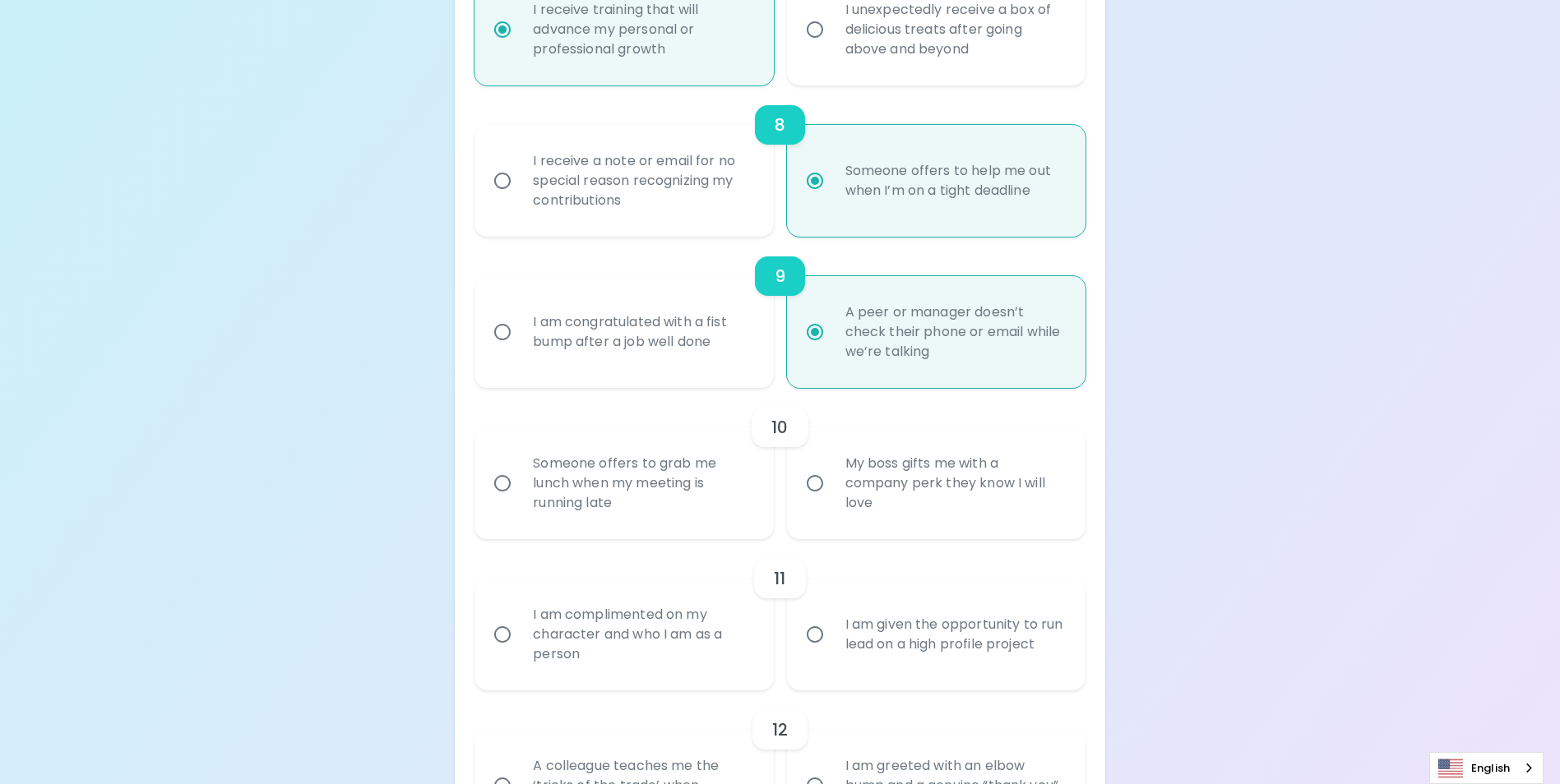
radio input "true"
click at [503, 500] on input "Someone offers to grab me lunch when my meeting is running late" at bounding box center [501, 482] width 34 height 34
radio input "false"
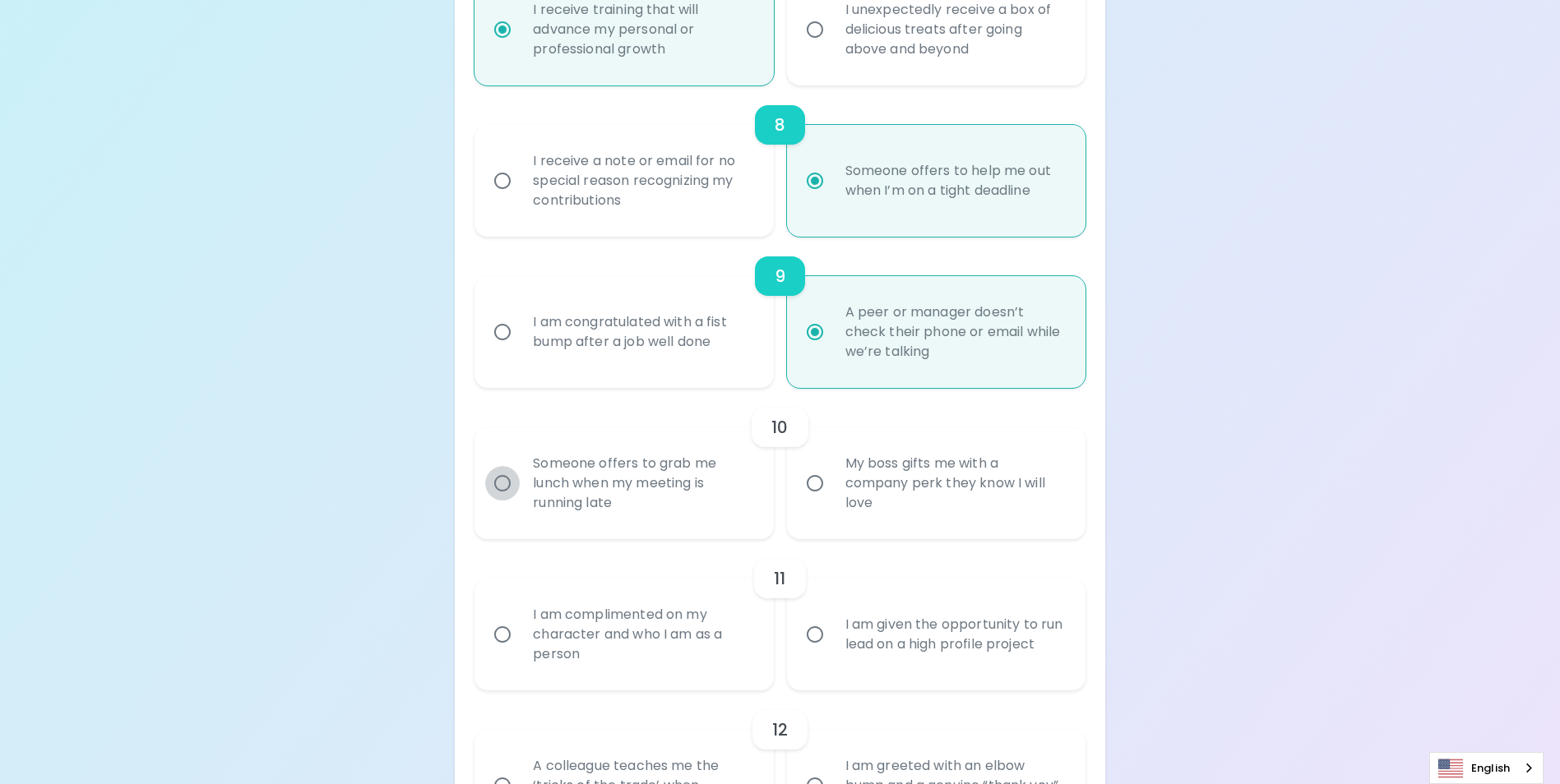
radio input "false"
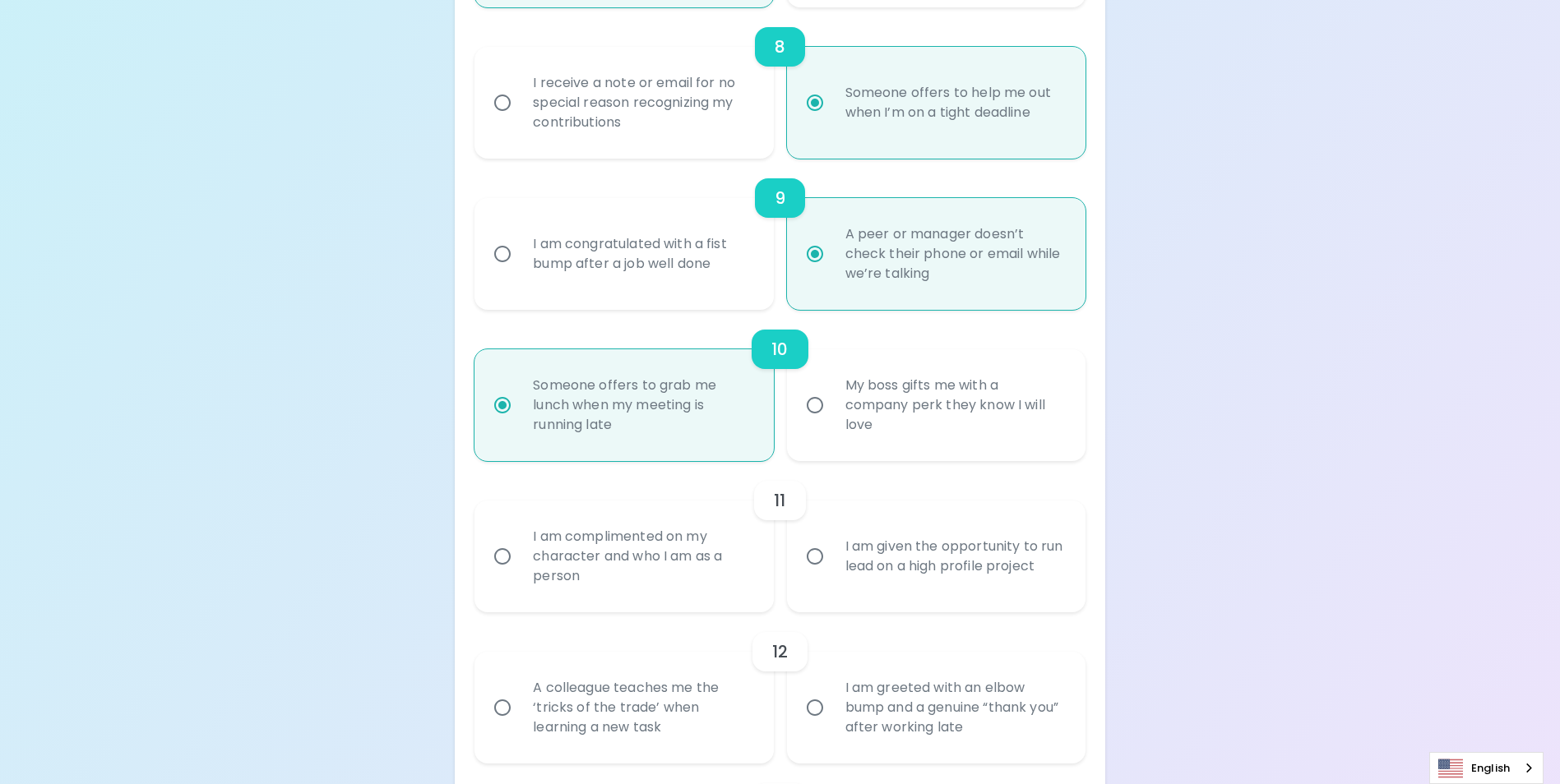
scroll to position [1498, 0]
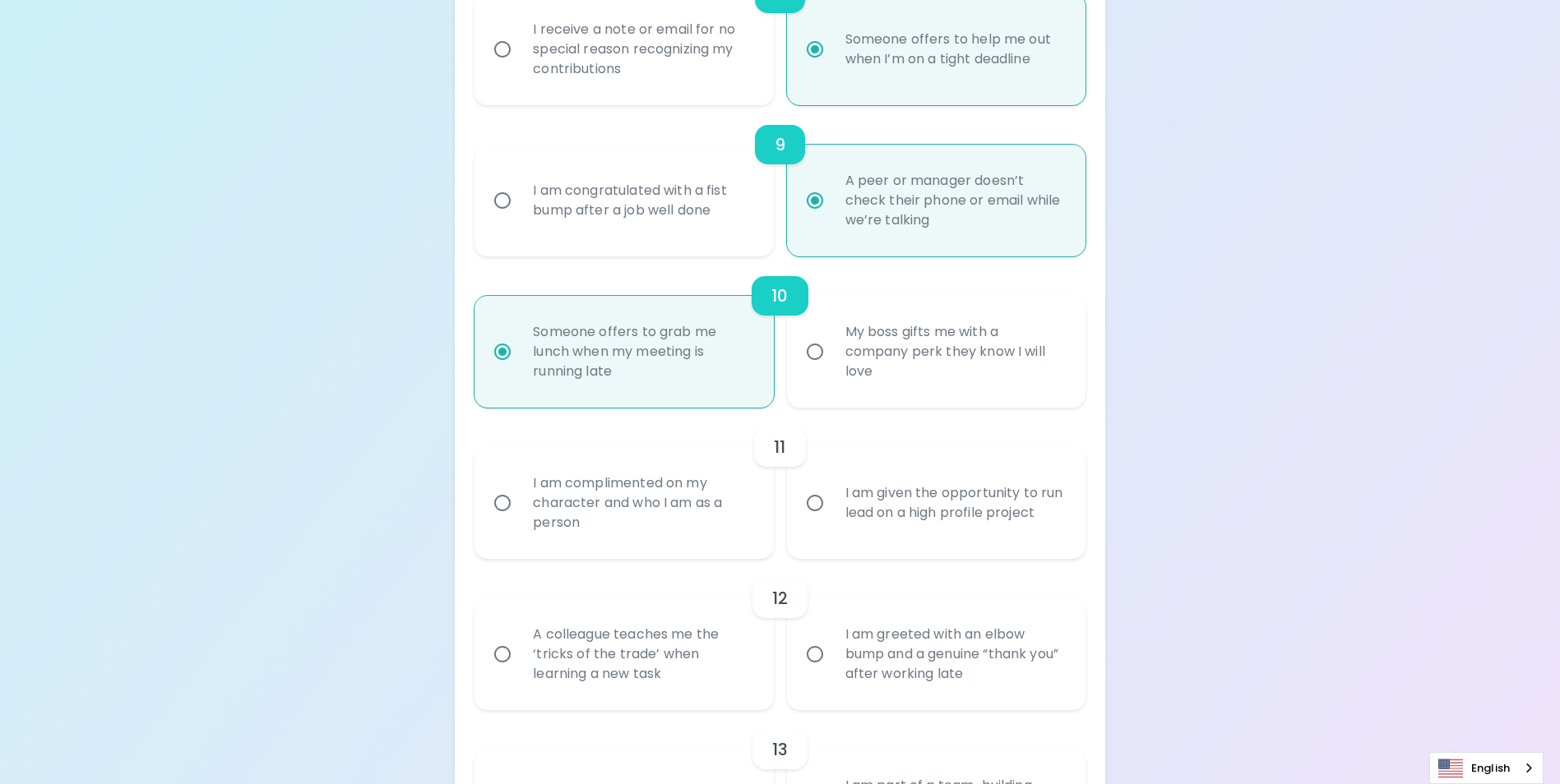
radio input "true"
click at [817, 520] on input "I am given the opportunity to run lead on a high profile project" at bounding box center [814, 502] width 34 height 34
radio input "false"
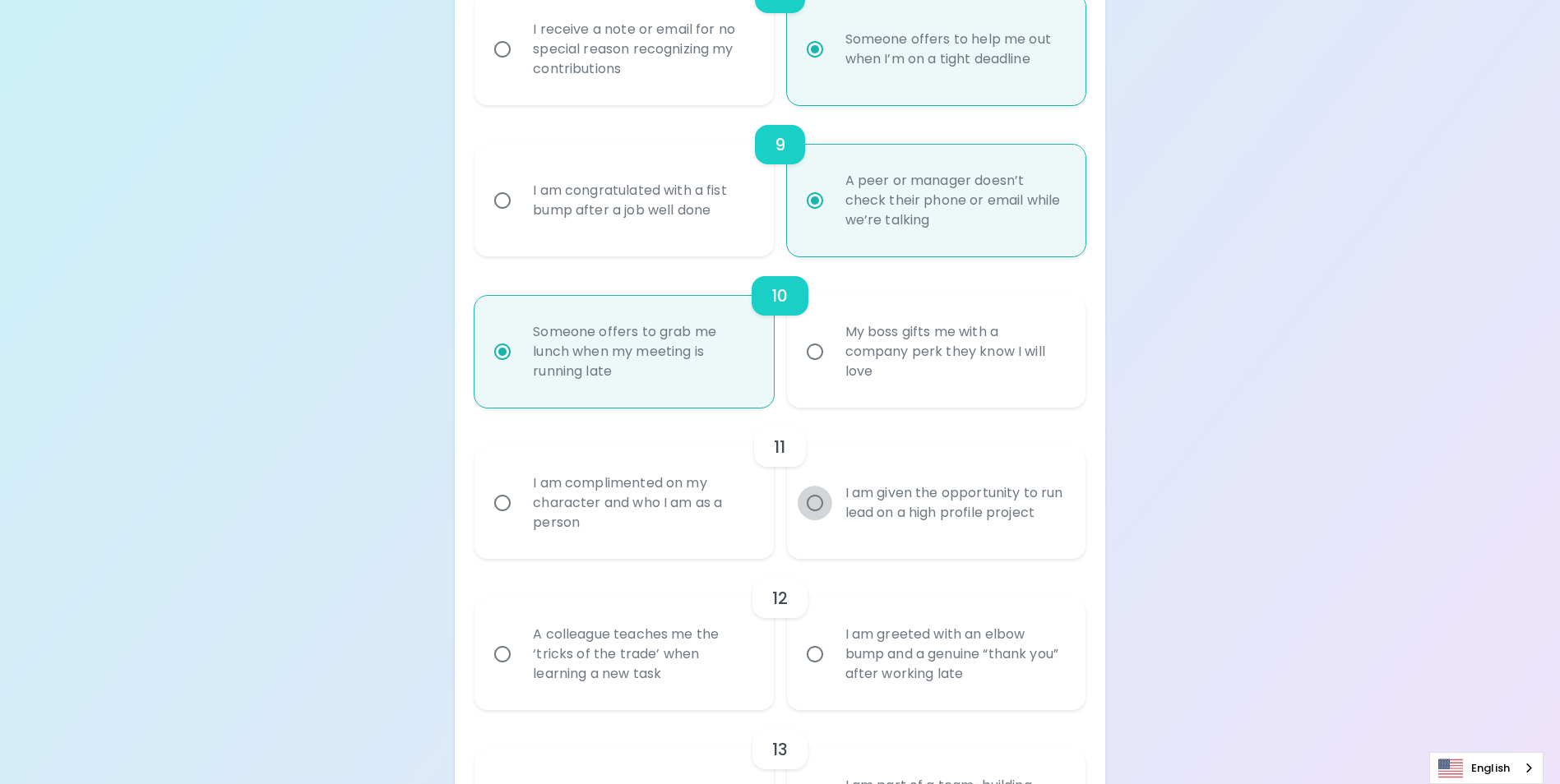
radio input "false"
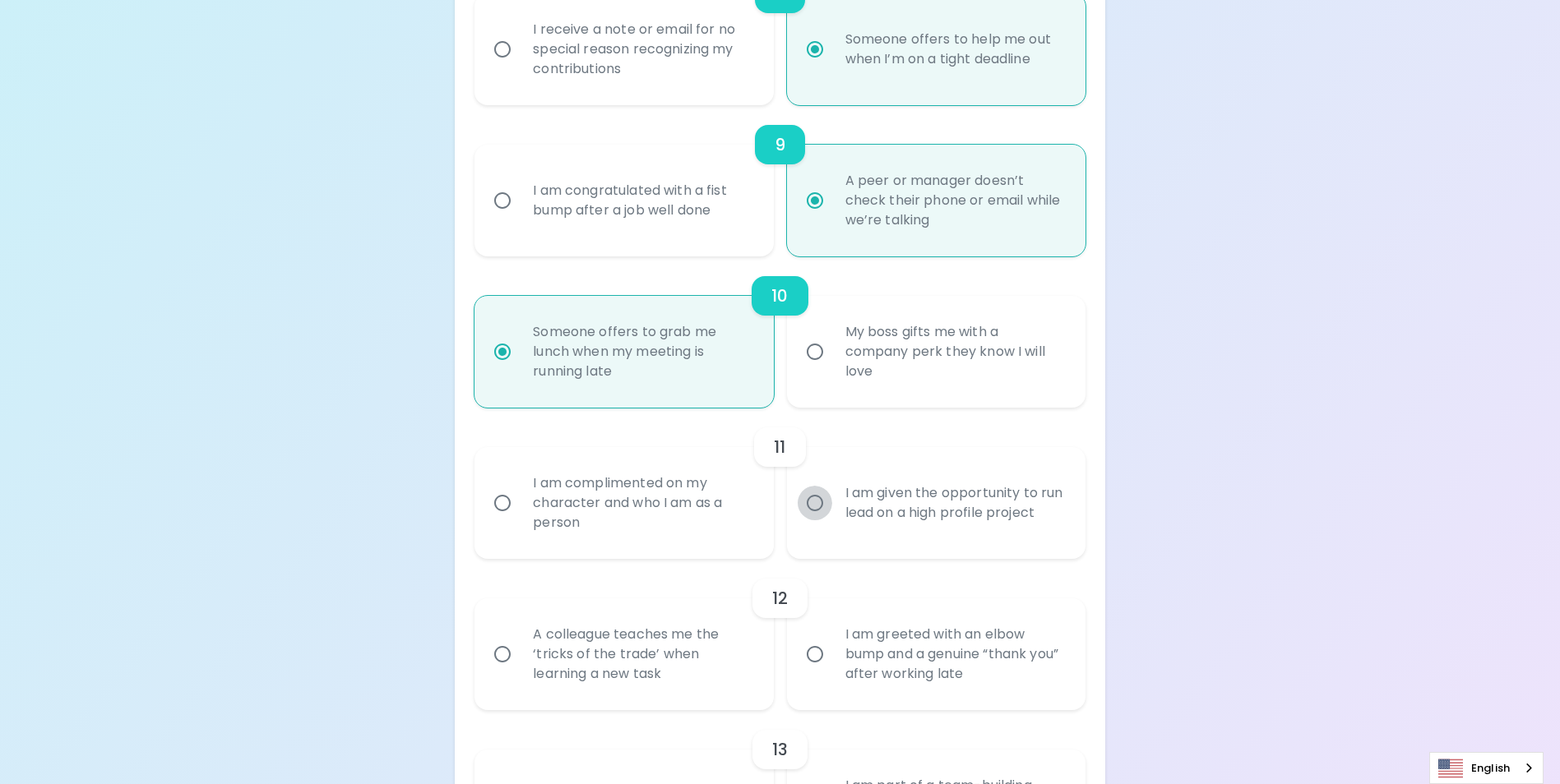
radio input "false"
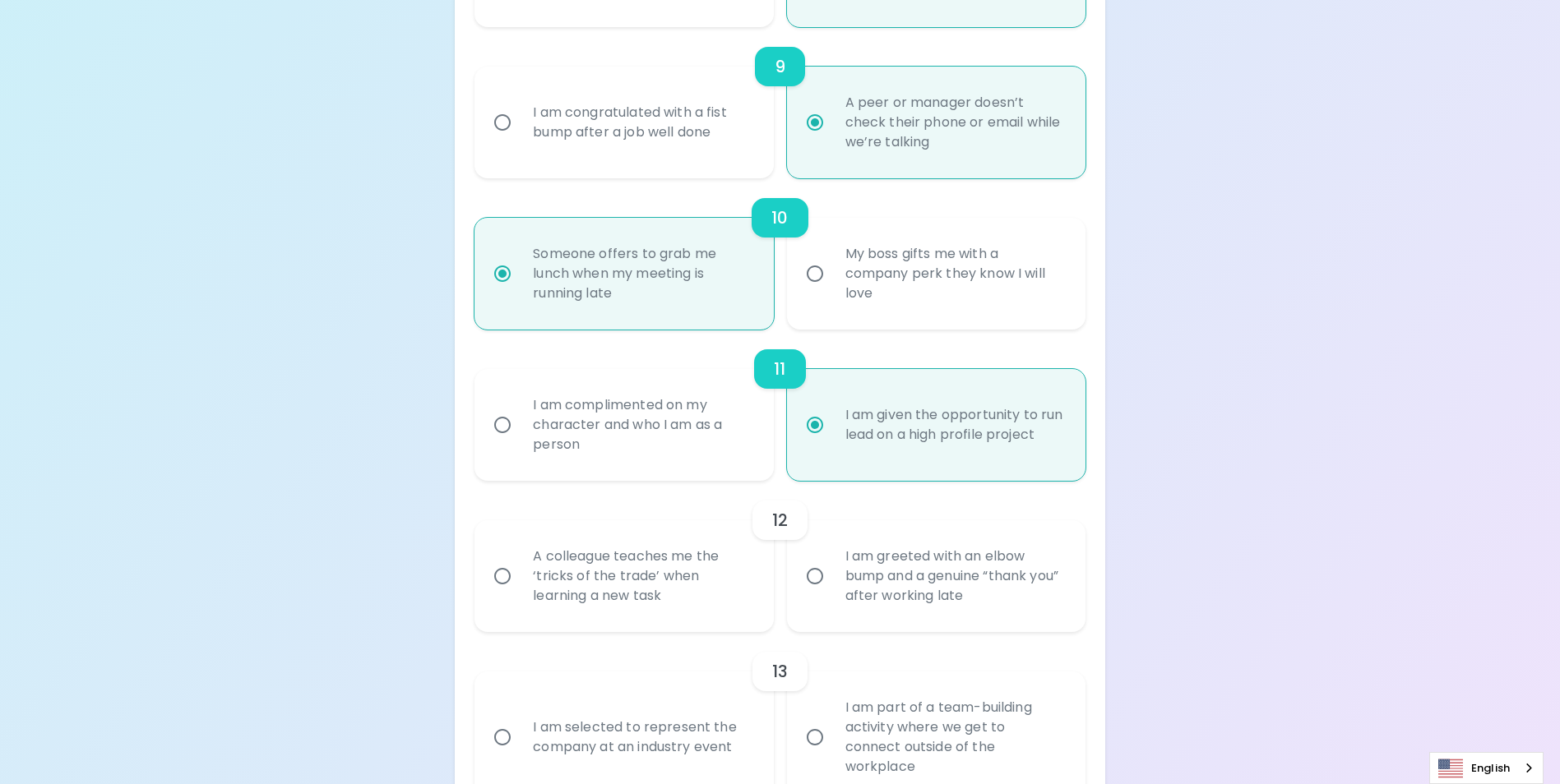
scroll to position [1629, 0]
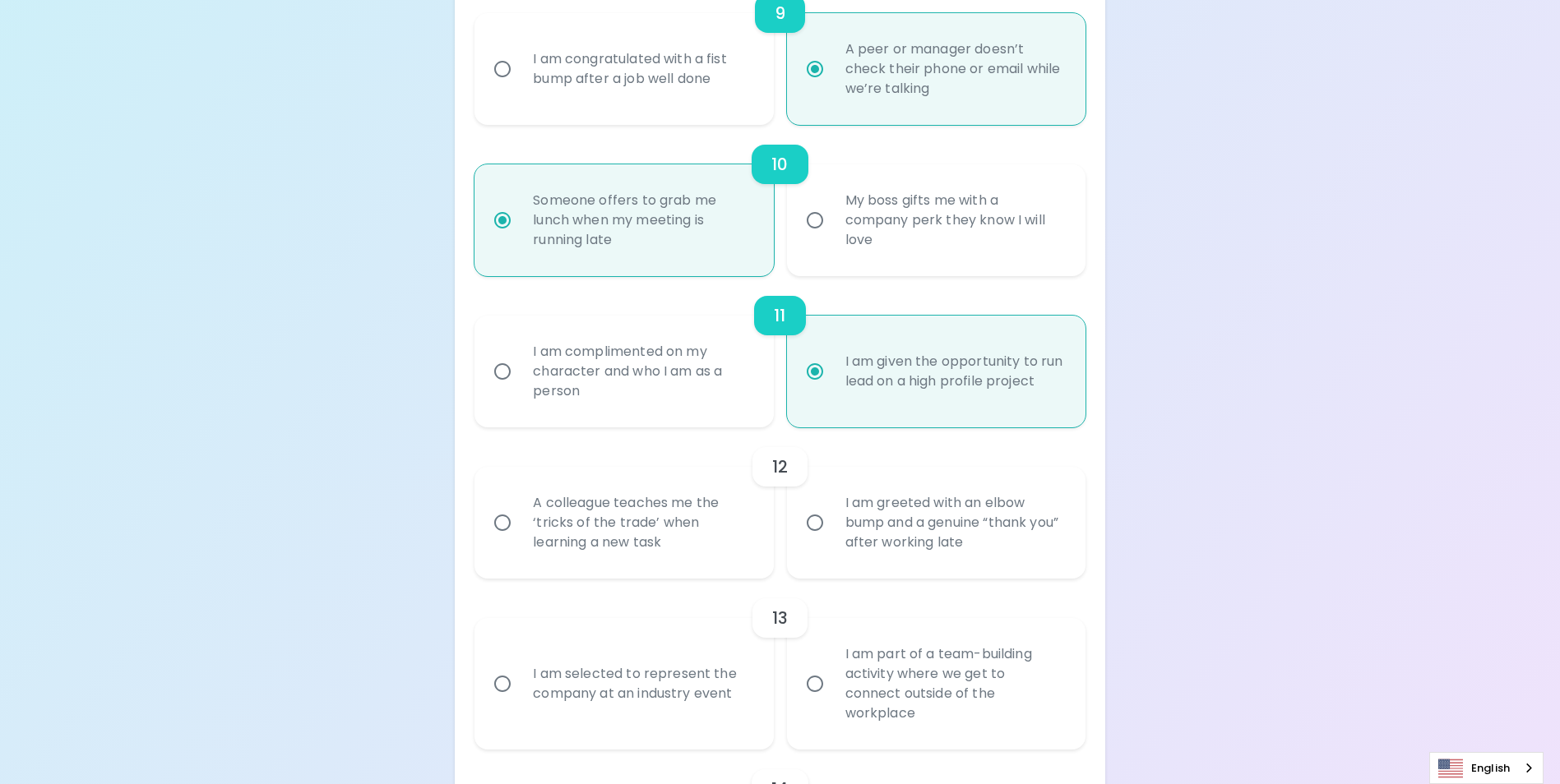
radio input "true"
click at [503, 540] on input "A colleague teaches me the ‘tricks of the trade’ when learning a new task" at bounding box center [501, 522] width 34 height 34
radio input "false"
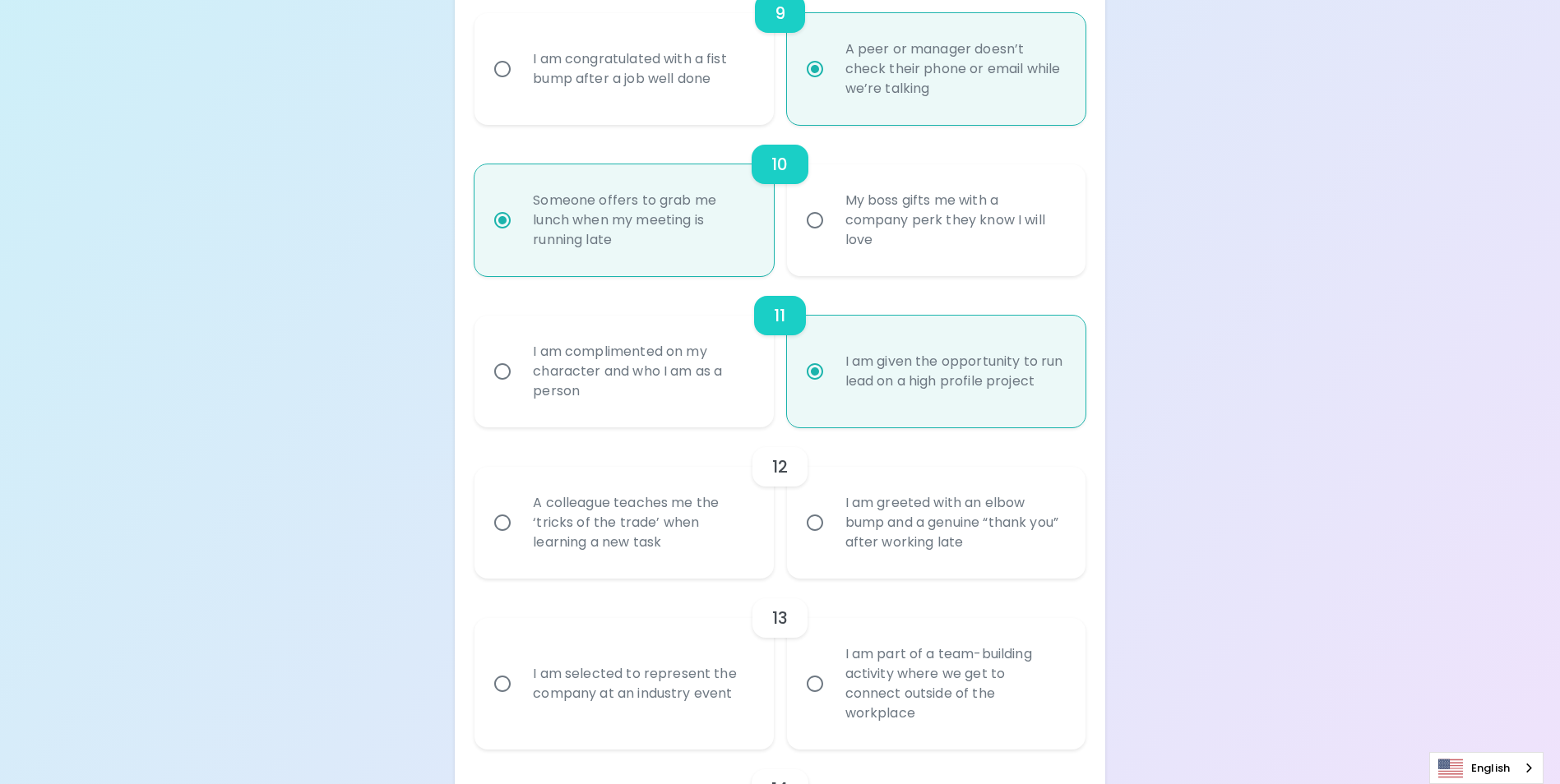
radio input "false"
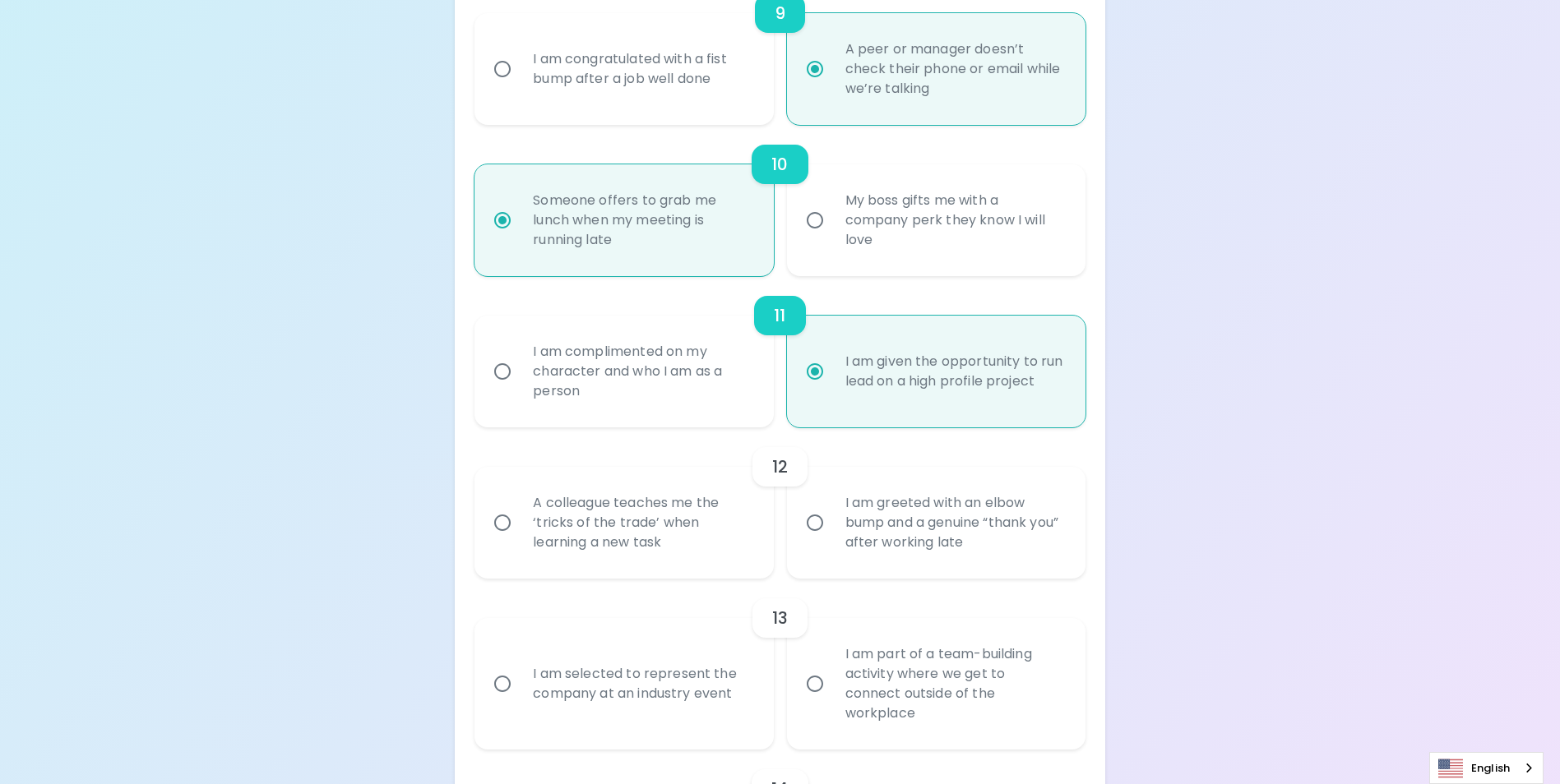
radio input "false"
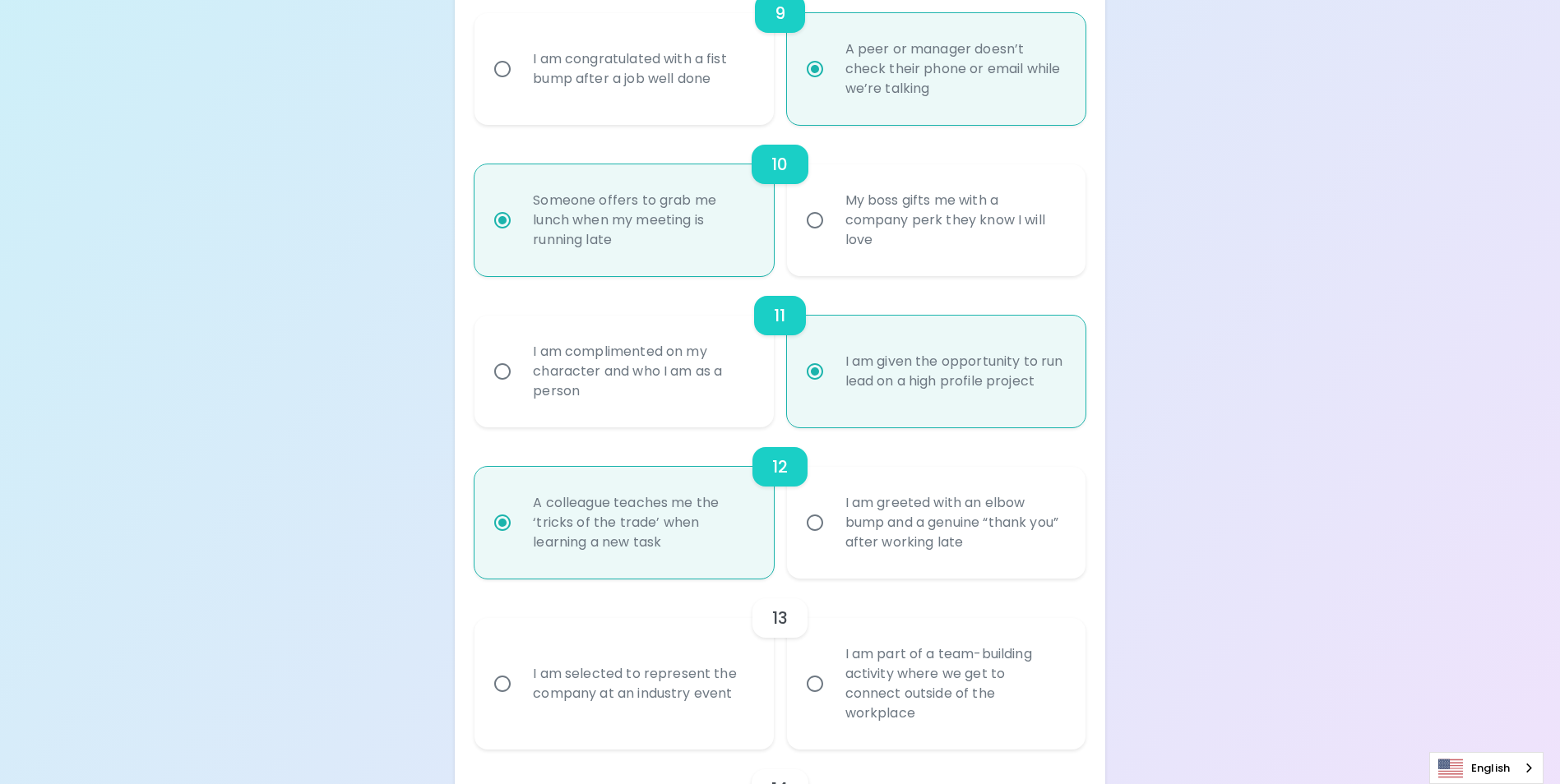
scroll to position [1761, 0]
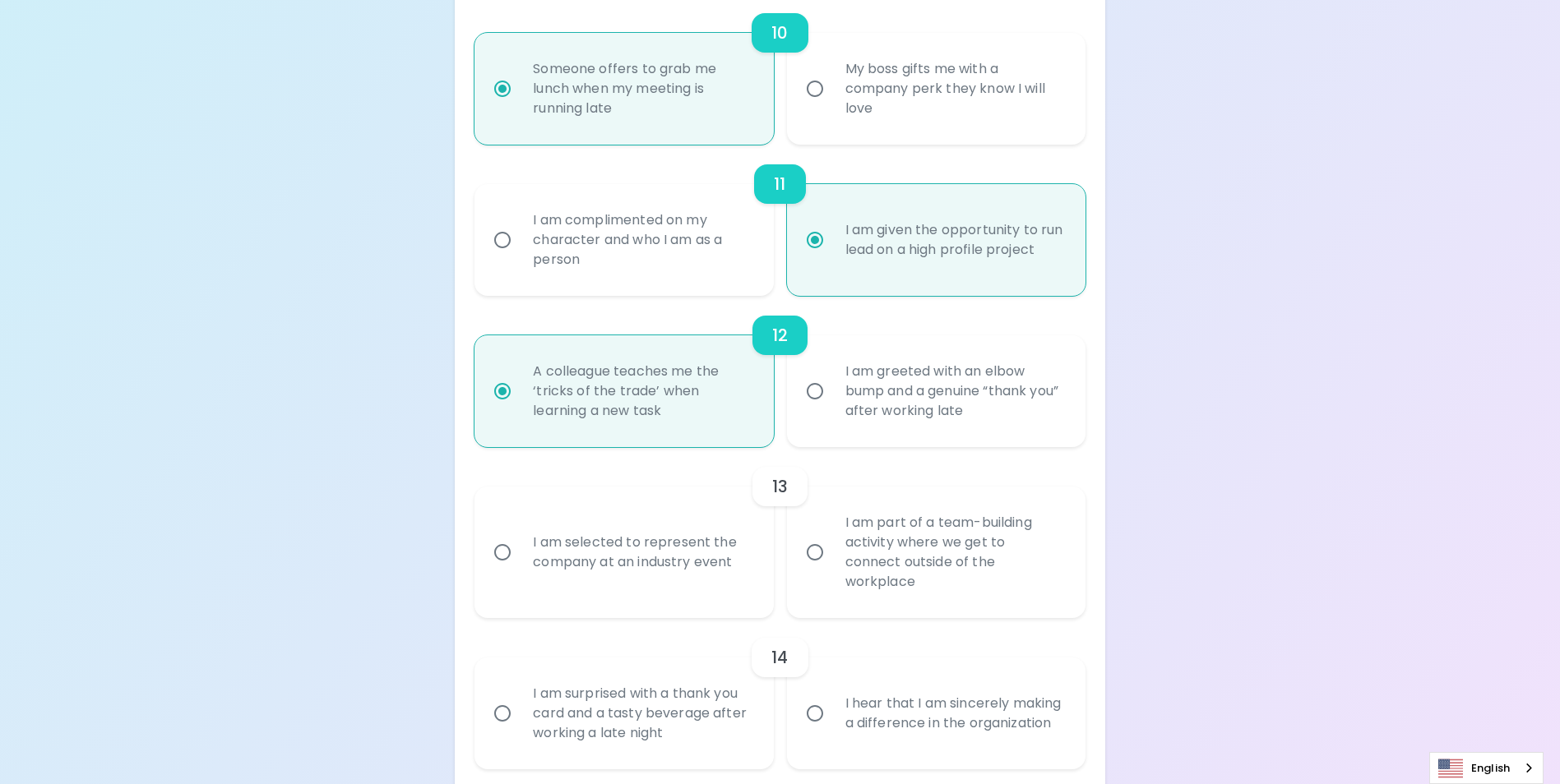
radio input "true"
click at [493, 568] on input "I am selected to represent the company at an industry event" at bounding box center [501, 552] width 34 height 34
radio input "false"
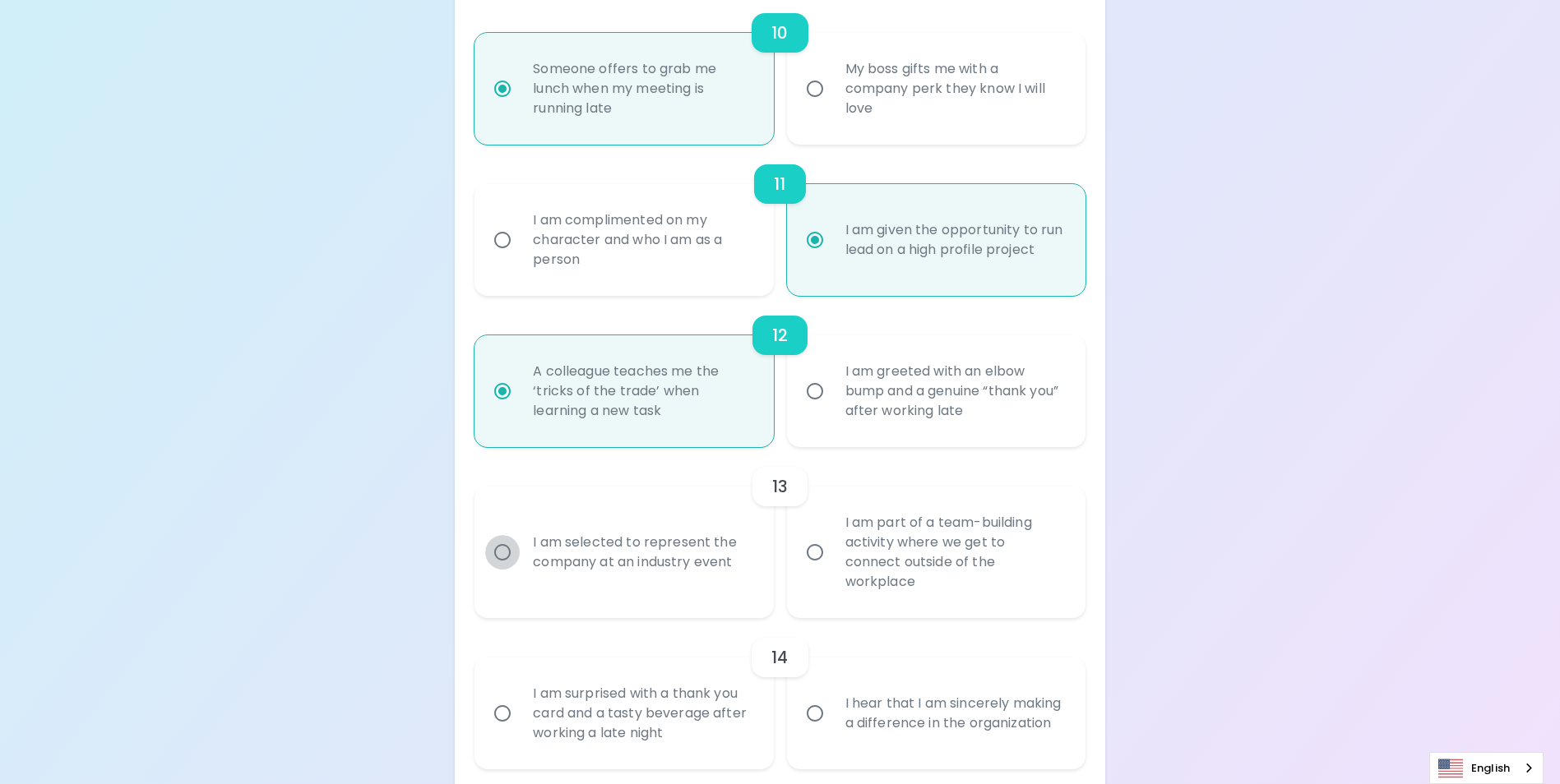
radio input "false"
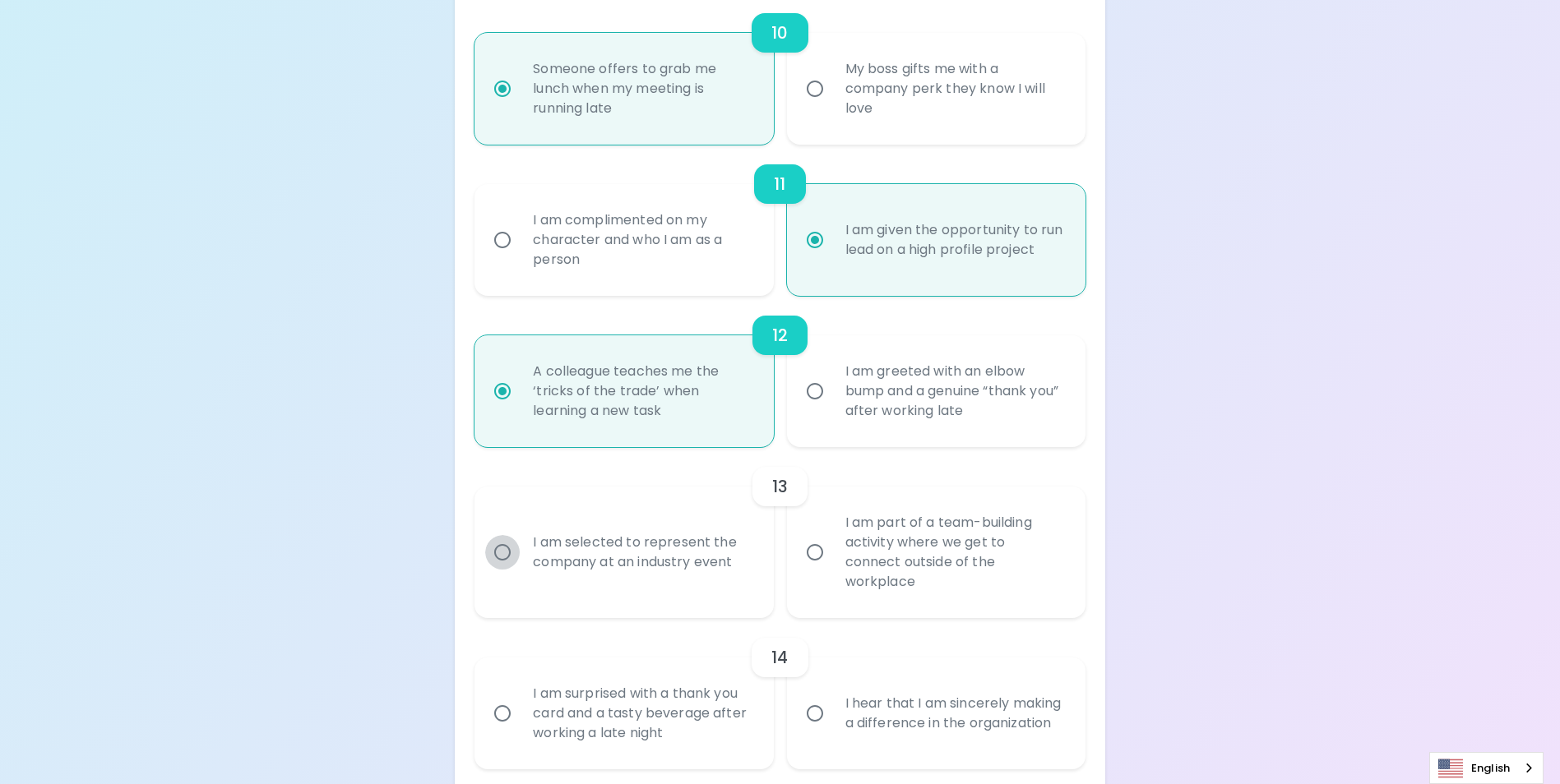
radio input "false"
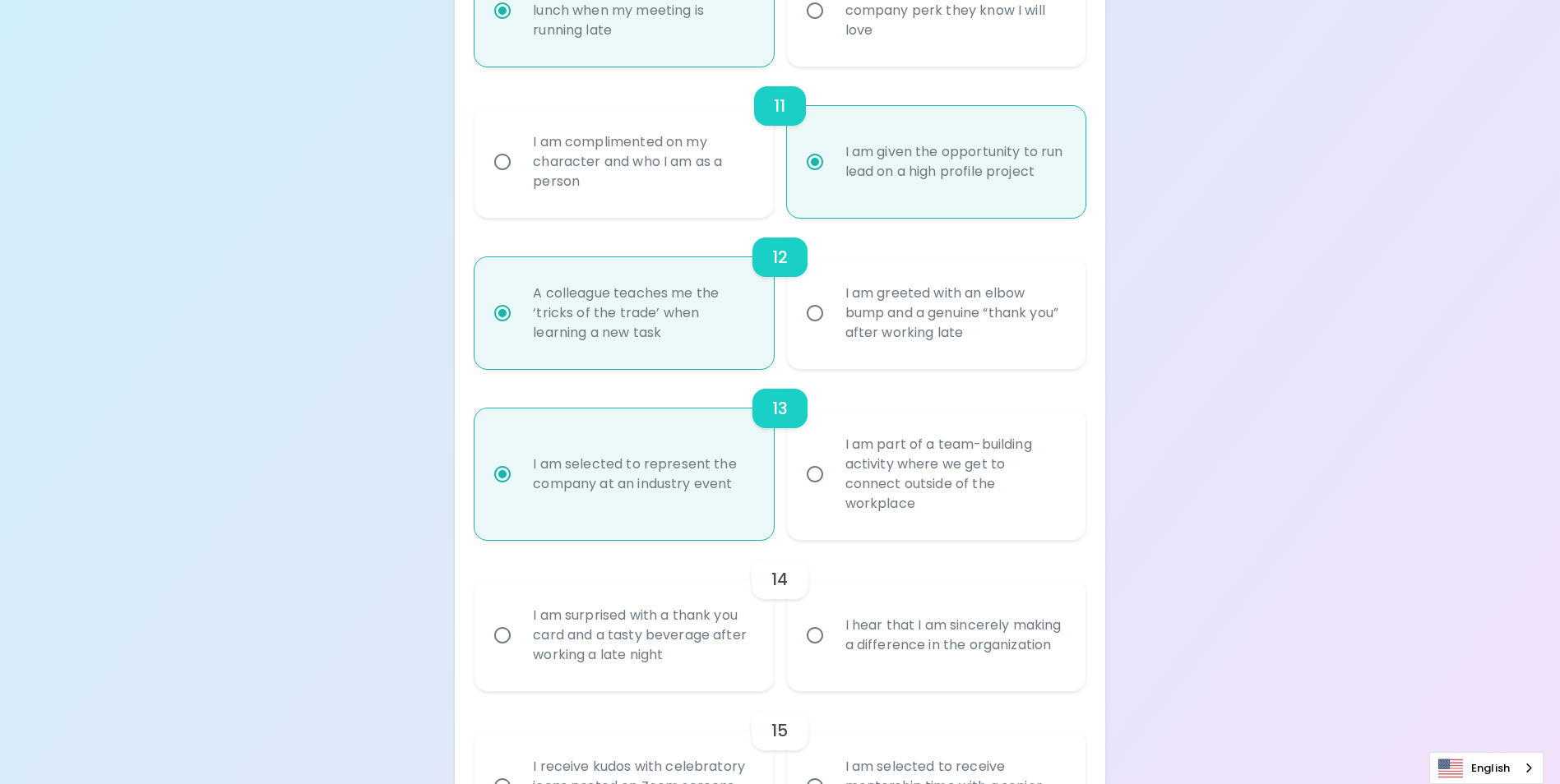
scroll to position [1893, 0]
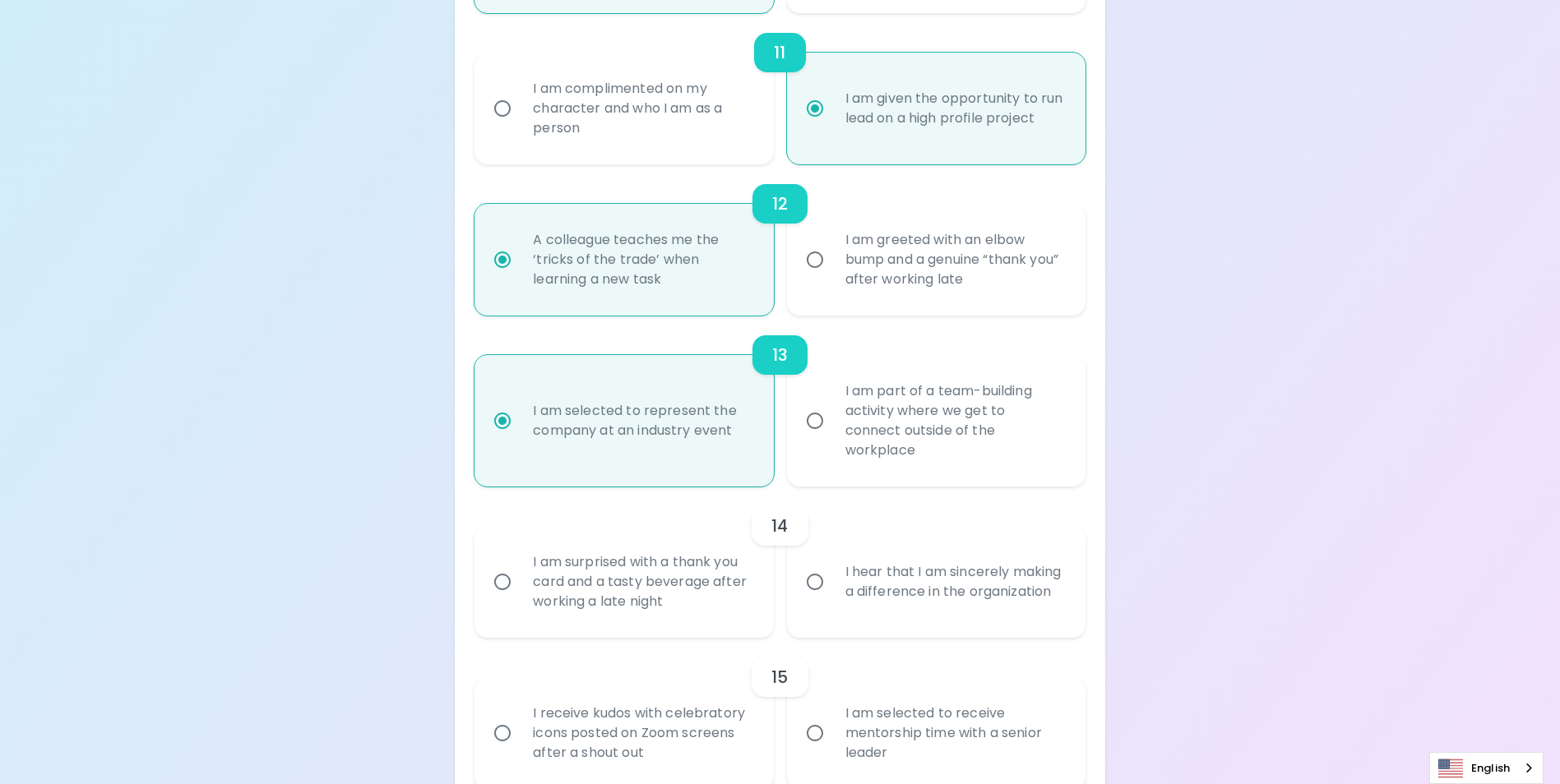
radio input "true"
click at [504, 586] on input "I am surprised with a thank you card and a tasty beverage after working a late …" at bounding box center [501, 581] width 34 height 34
radio input "false"
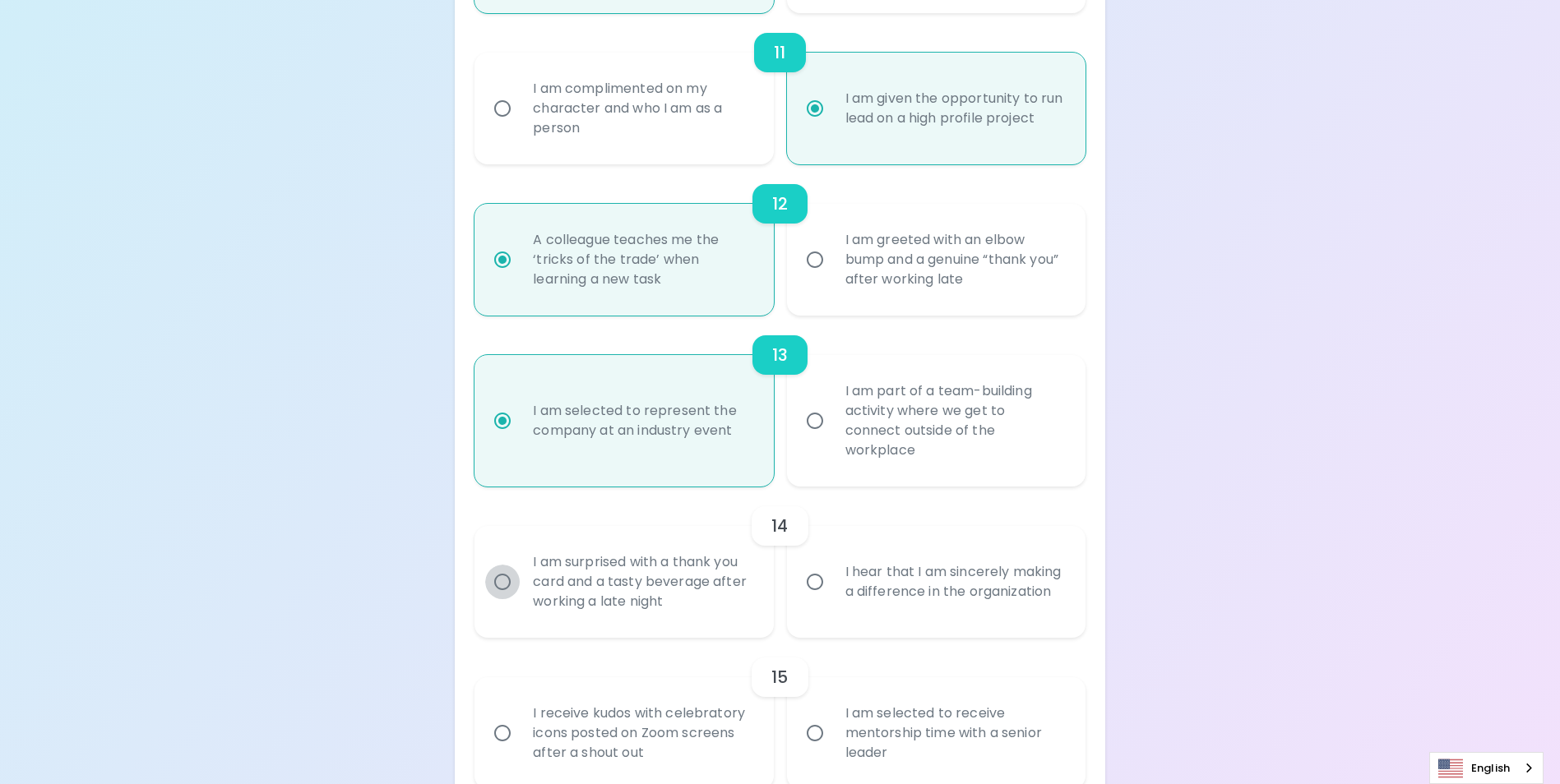
radio input "false"
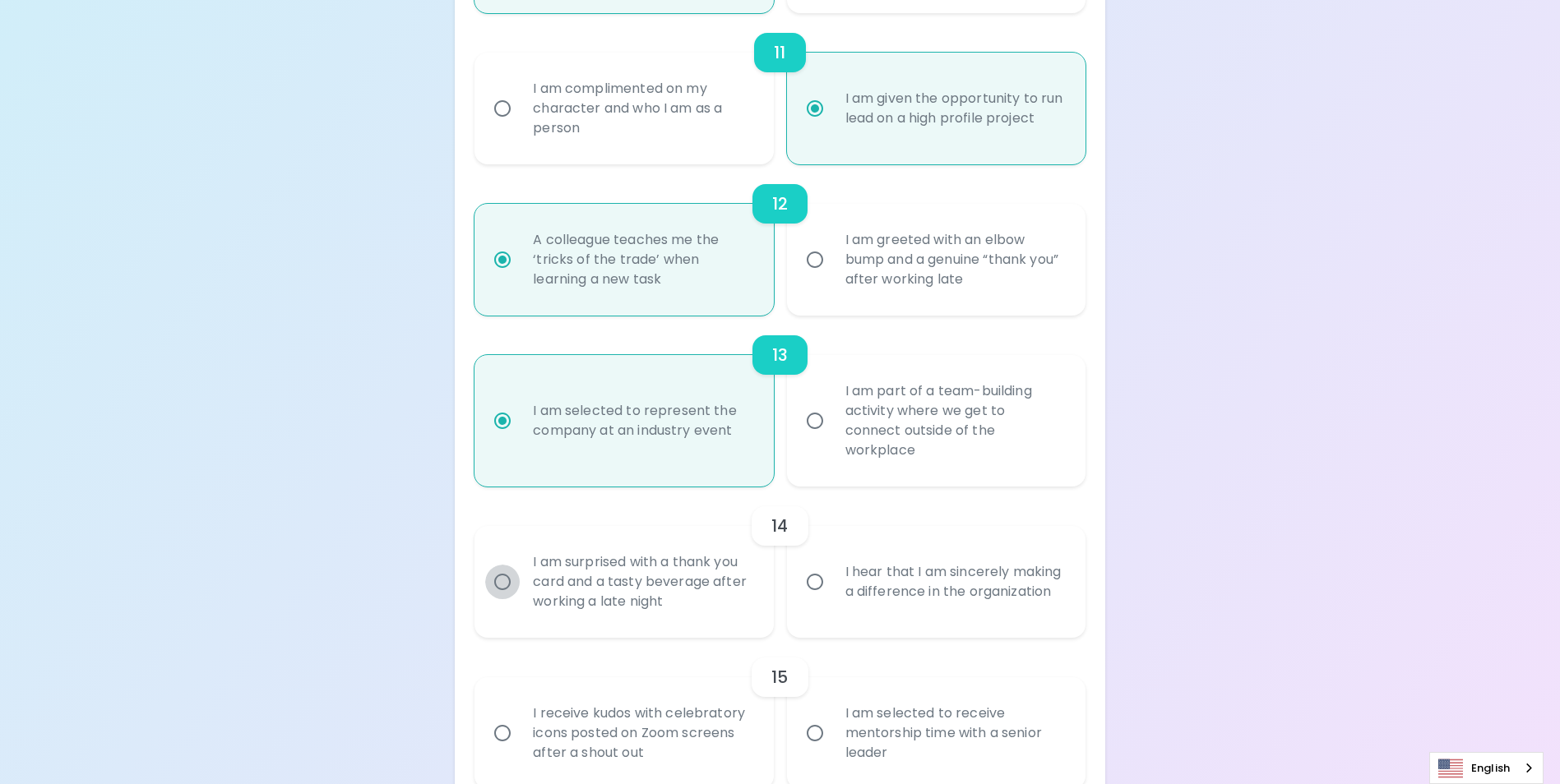
radio input "false"
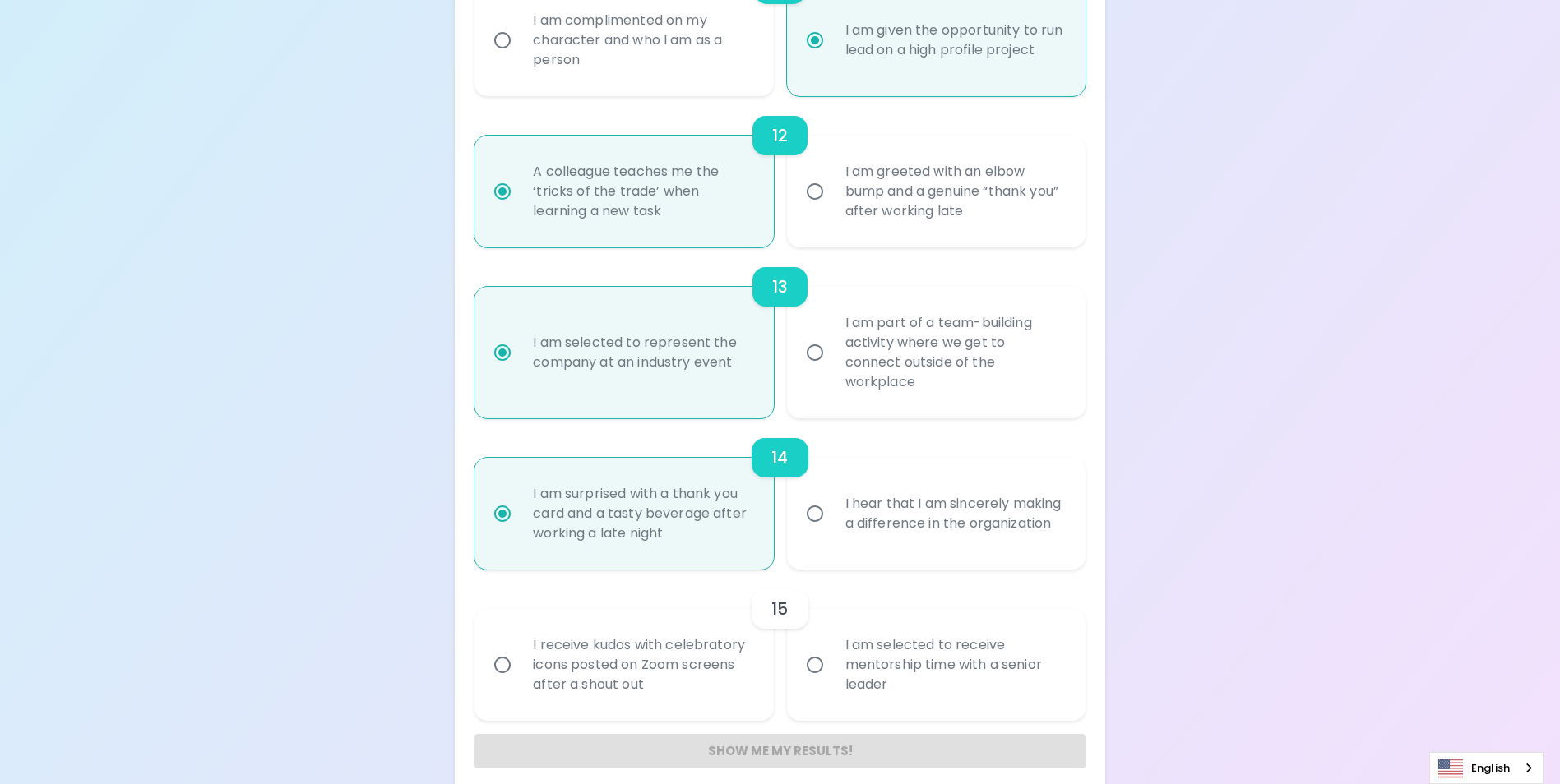
scroll to position [1978, 0]
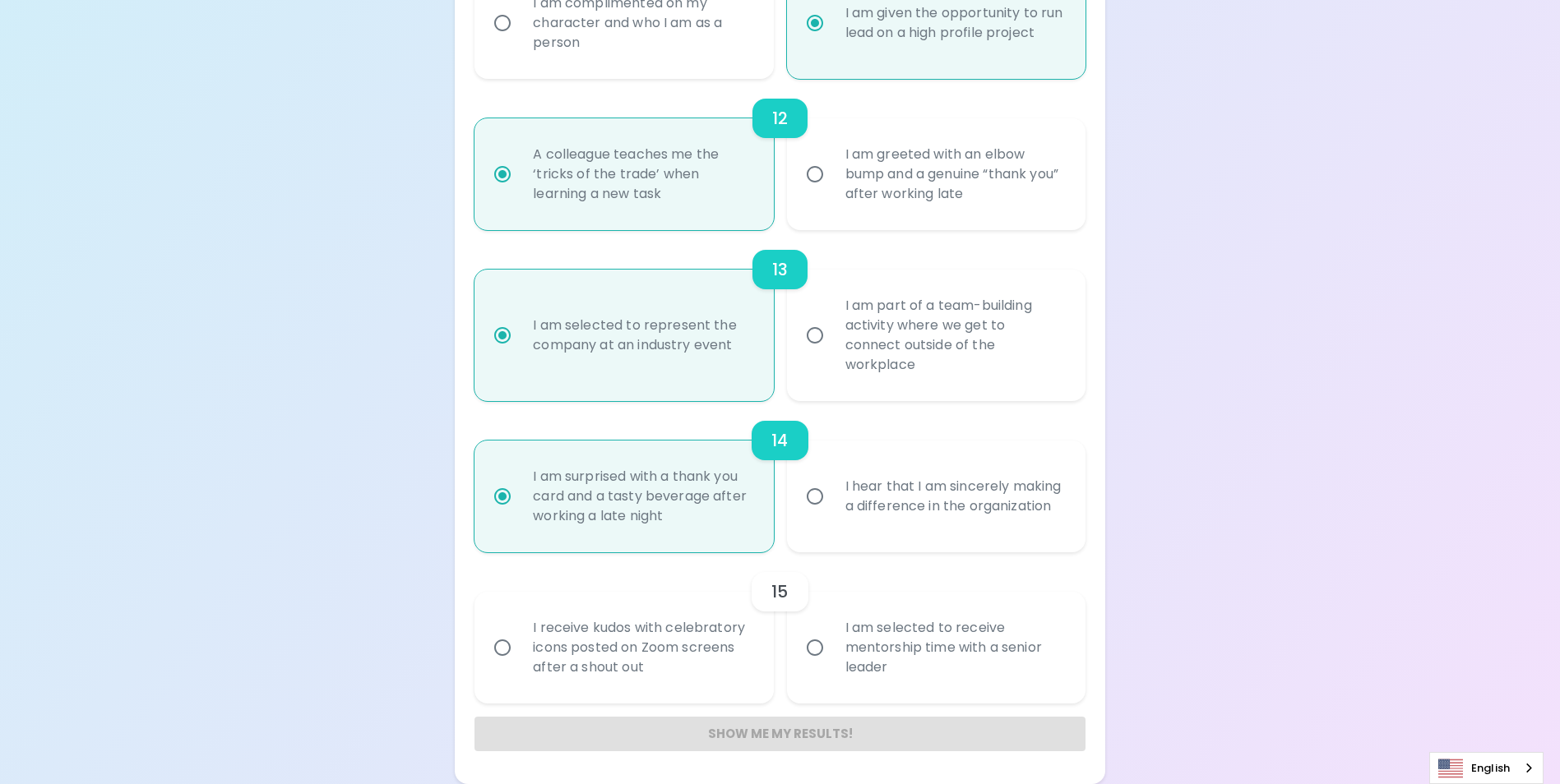
radio input "true"
click at [817, 645] on input "I am selected to receive mentorship time with a senior leader" at bounding box center [814, 647] width 34 height 34
radio input "false"
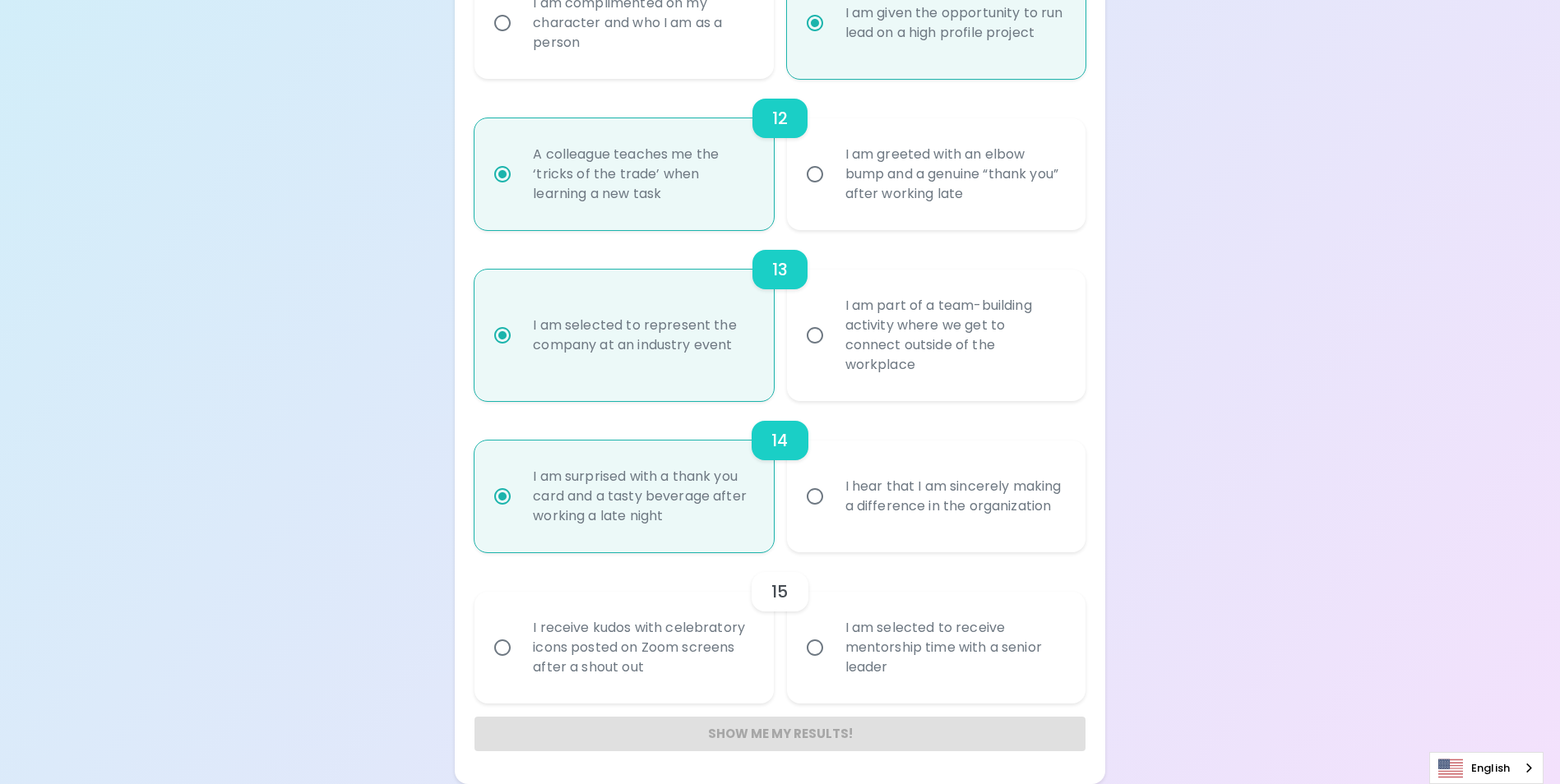
radio input "false"
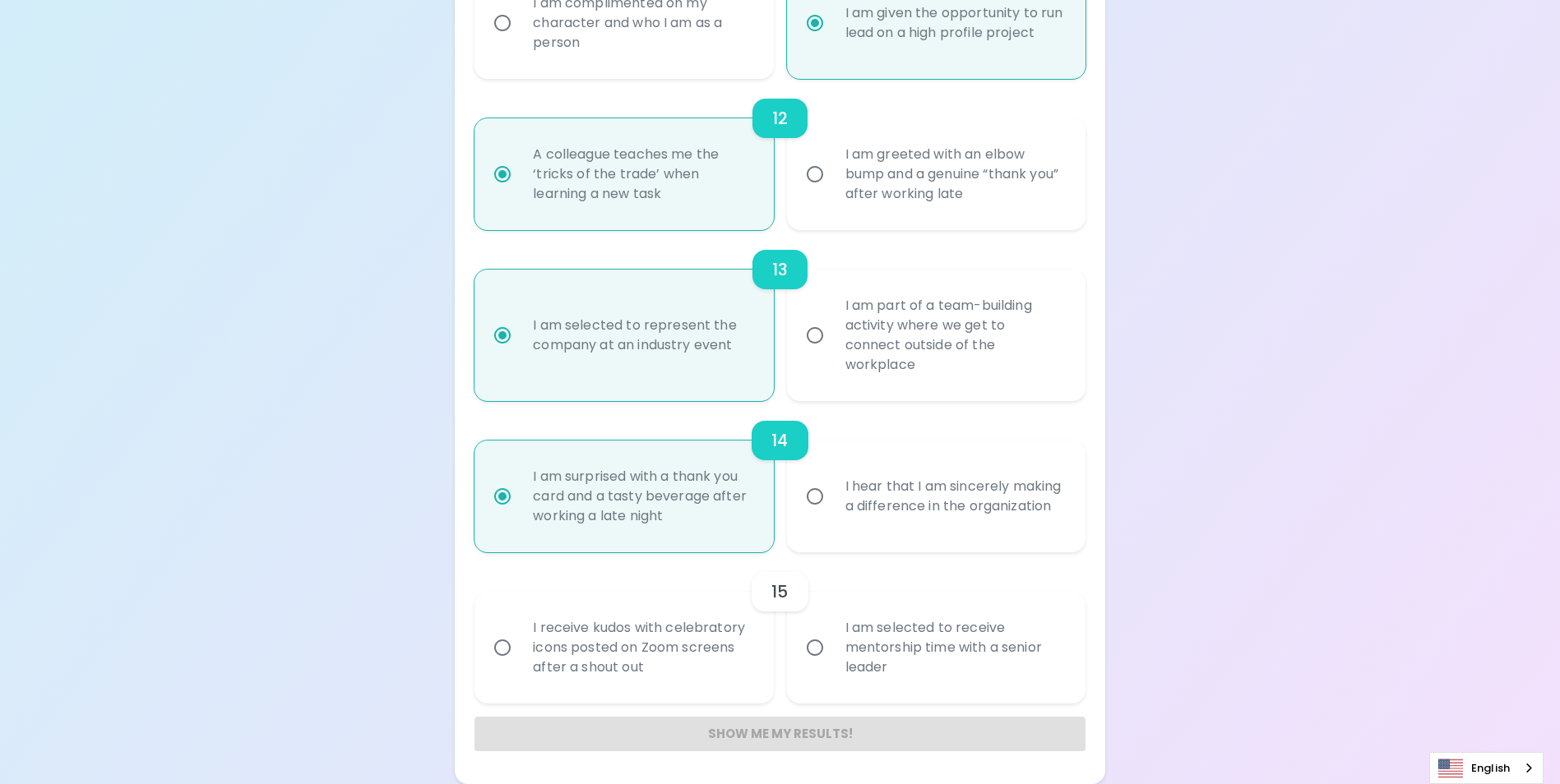
radio input "false"
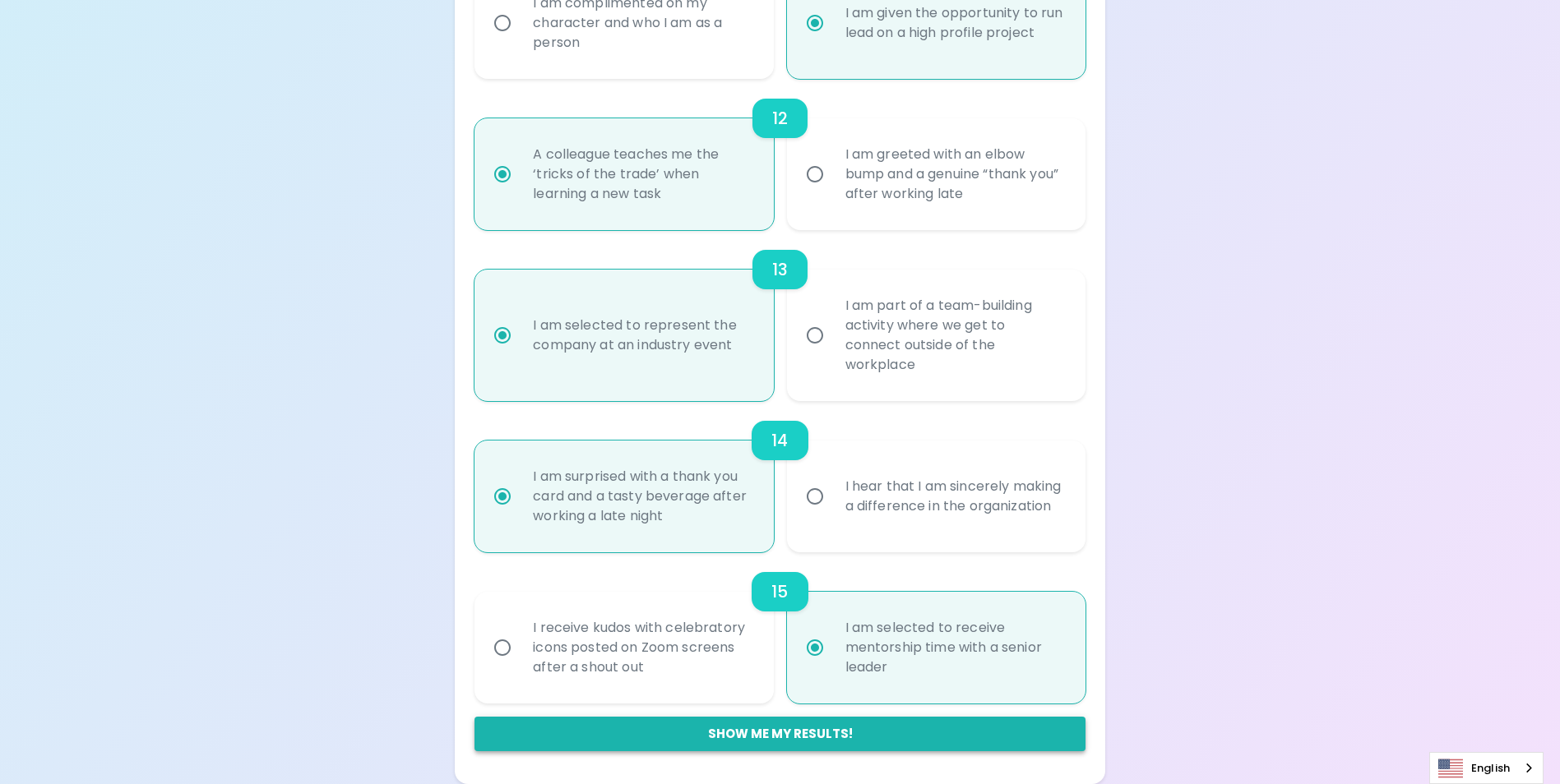
radio input "true"
click at [796, 739] on button "Show me my results!" at bounding box center [779, 733] width 610 height 34
radio input "false"
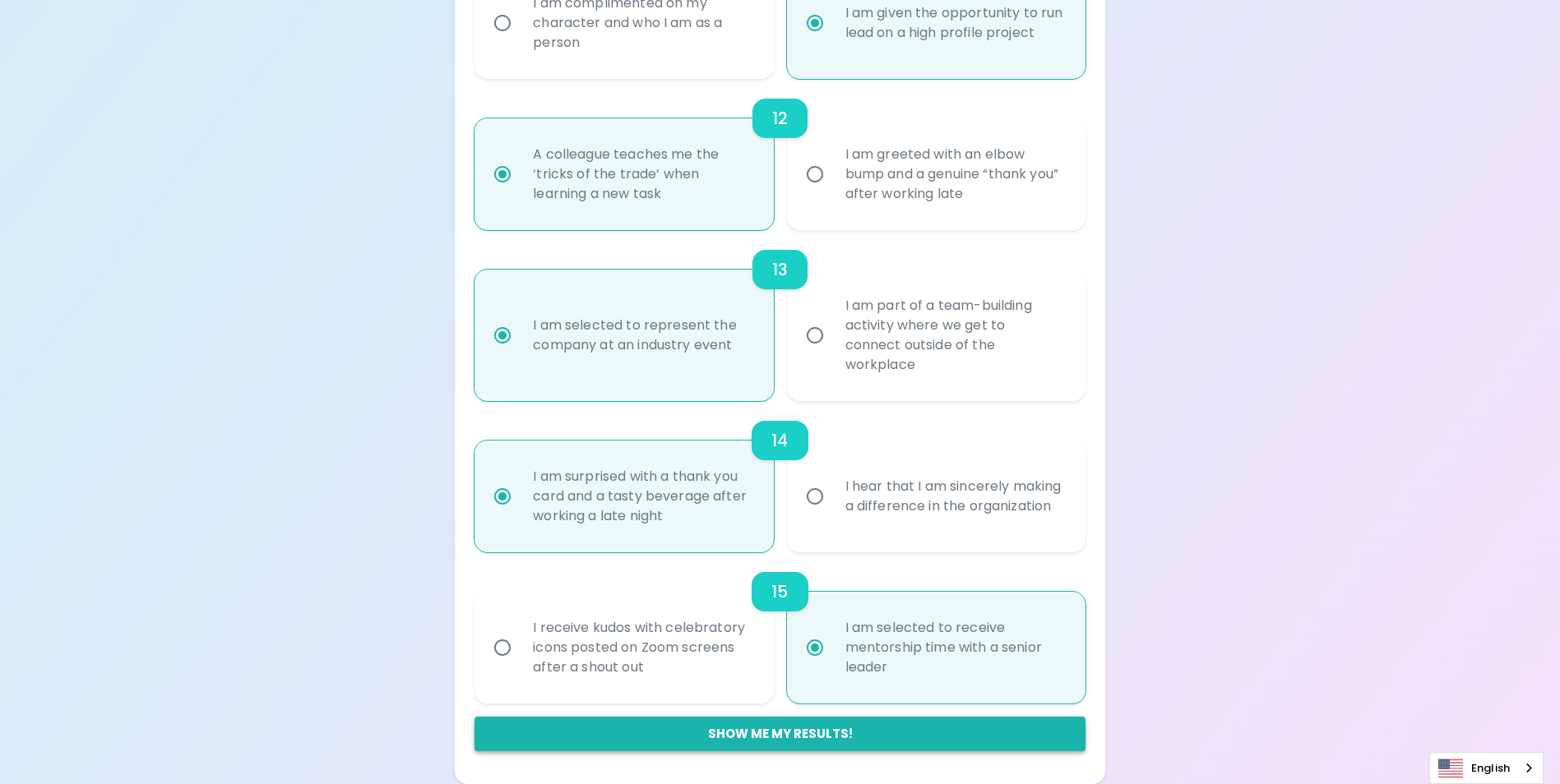
radio input "false"
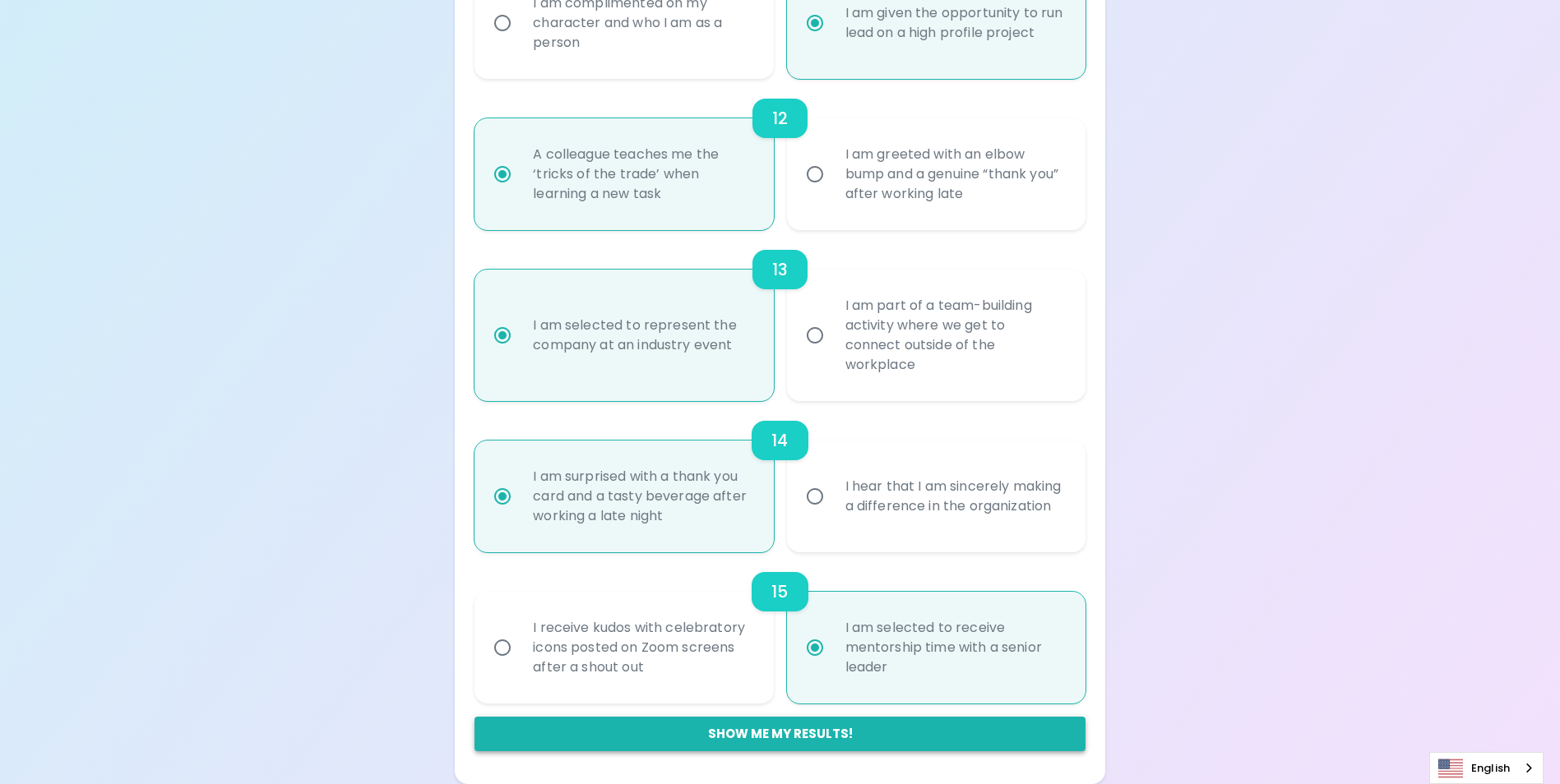
radio input "false"
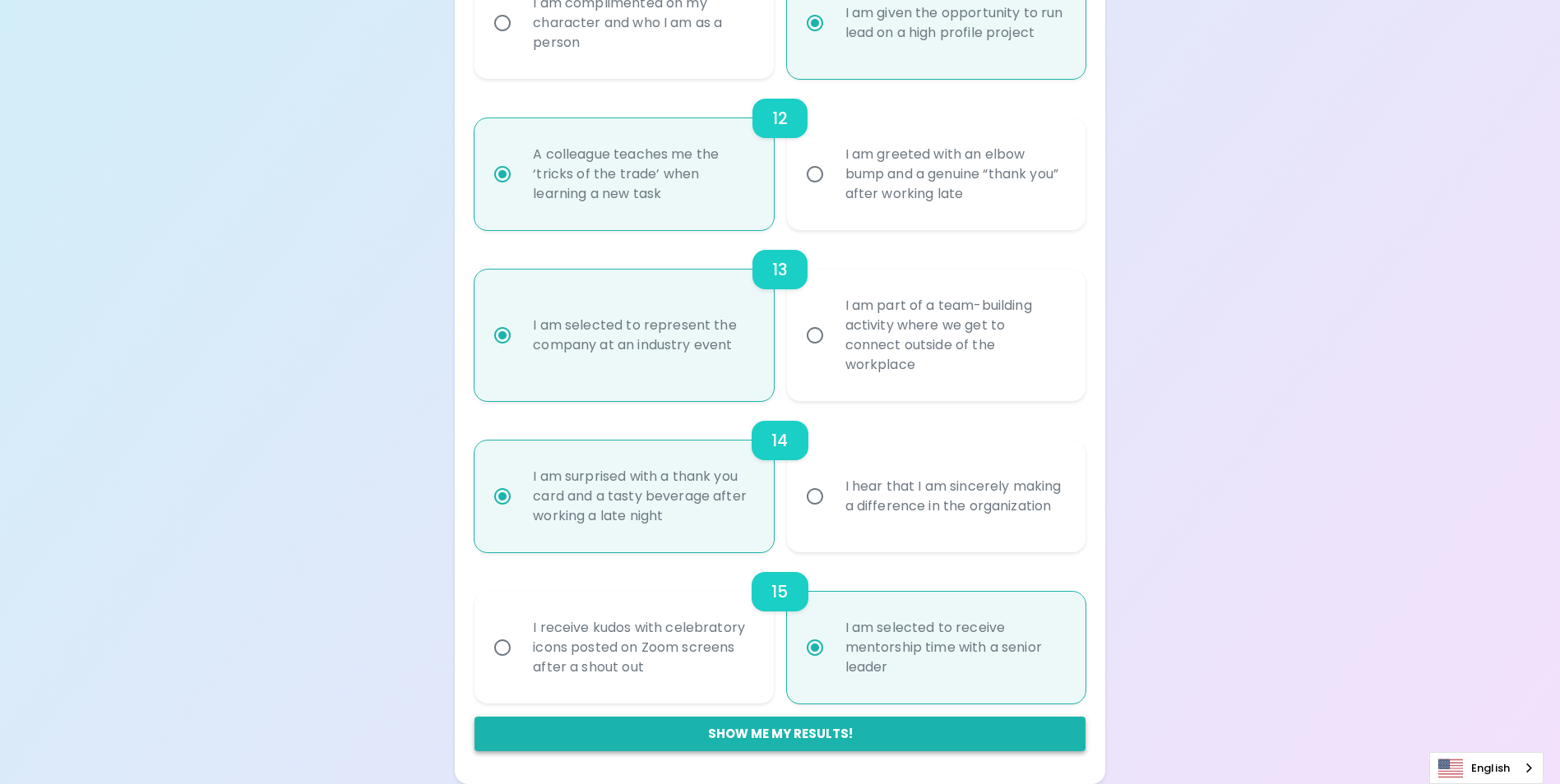
radio input "false"
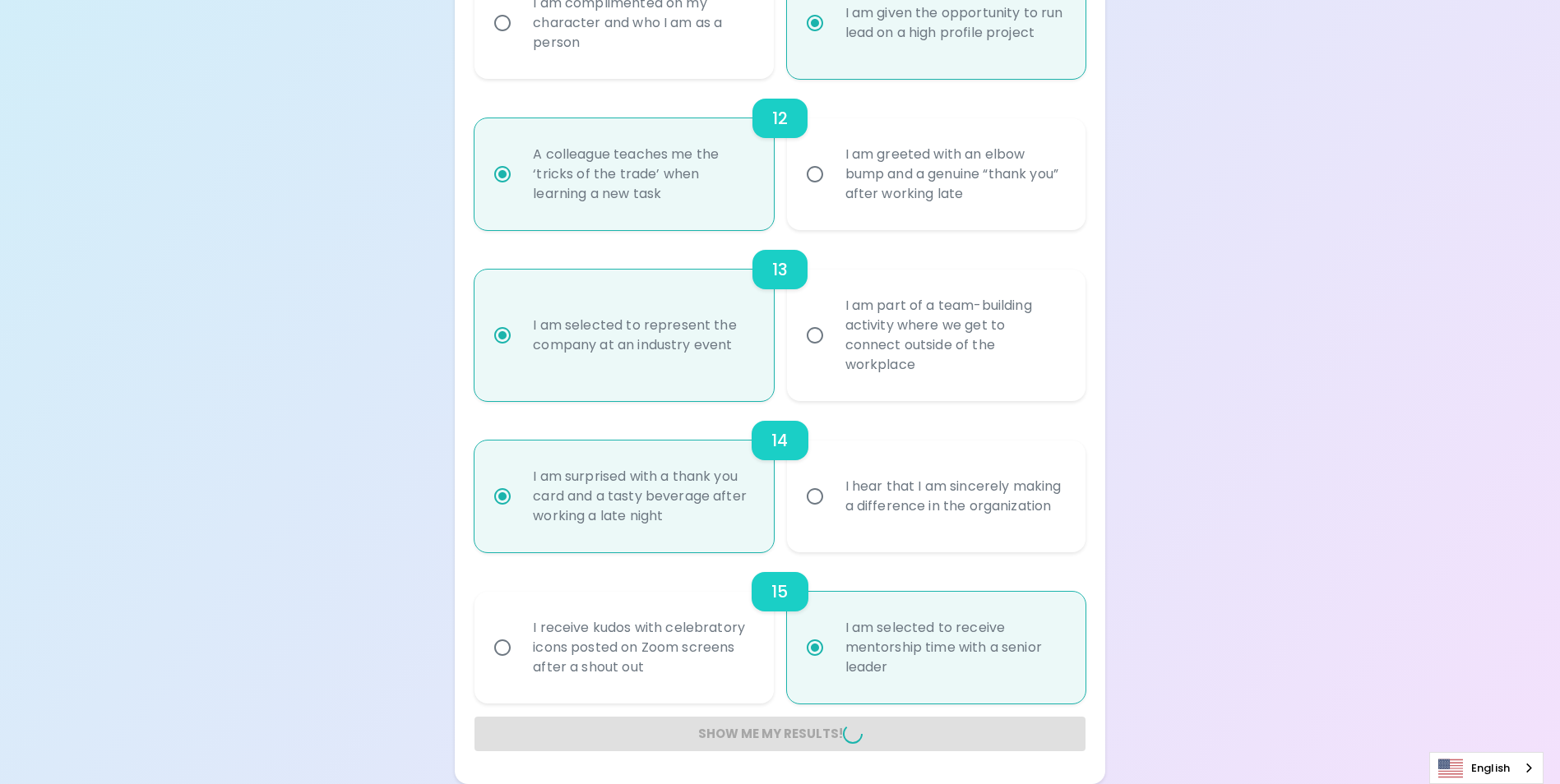
radio input "false"
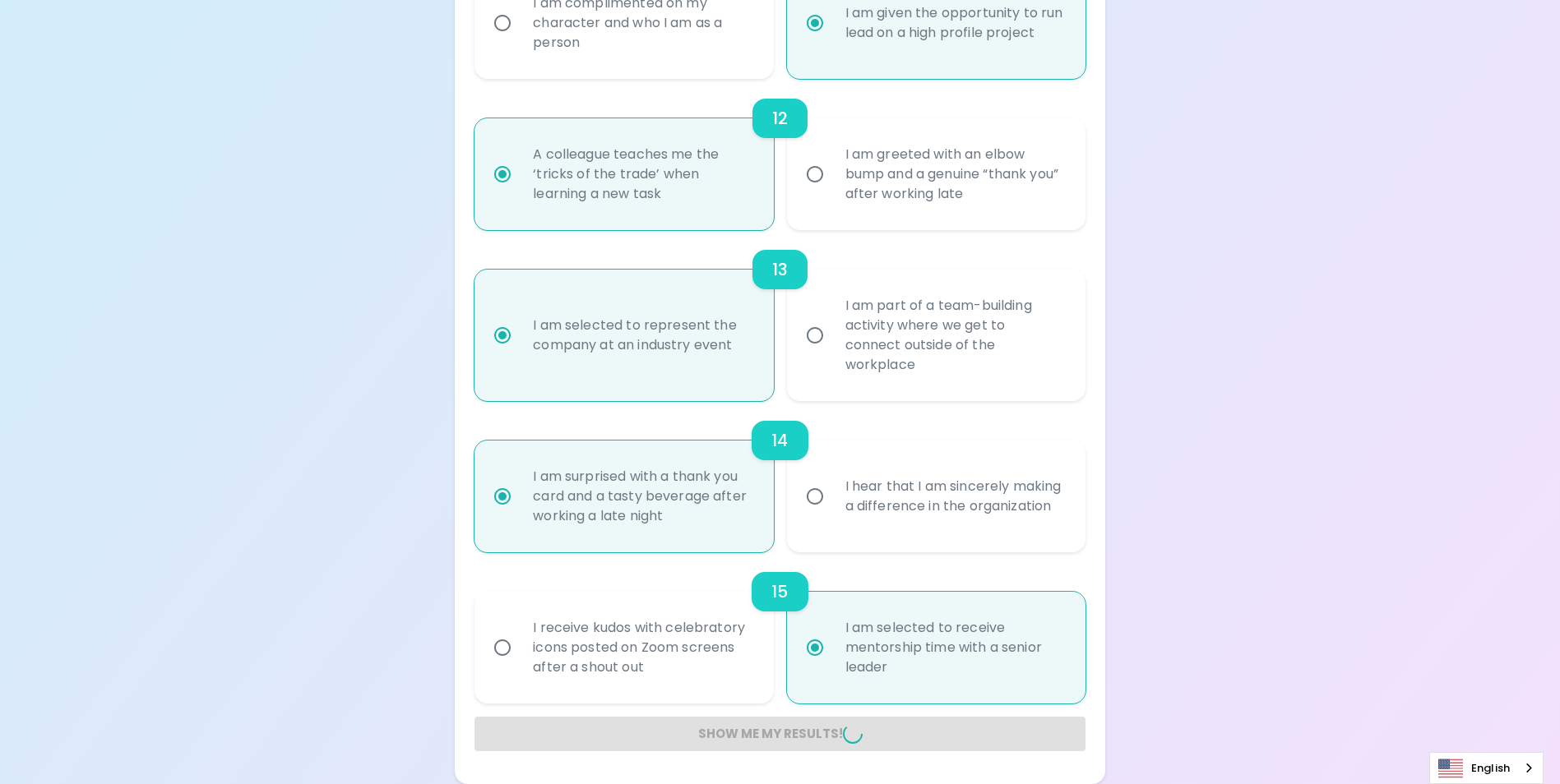
radio input "false"
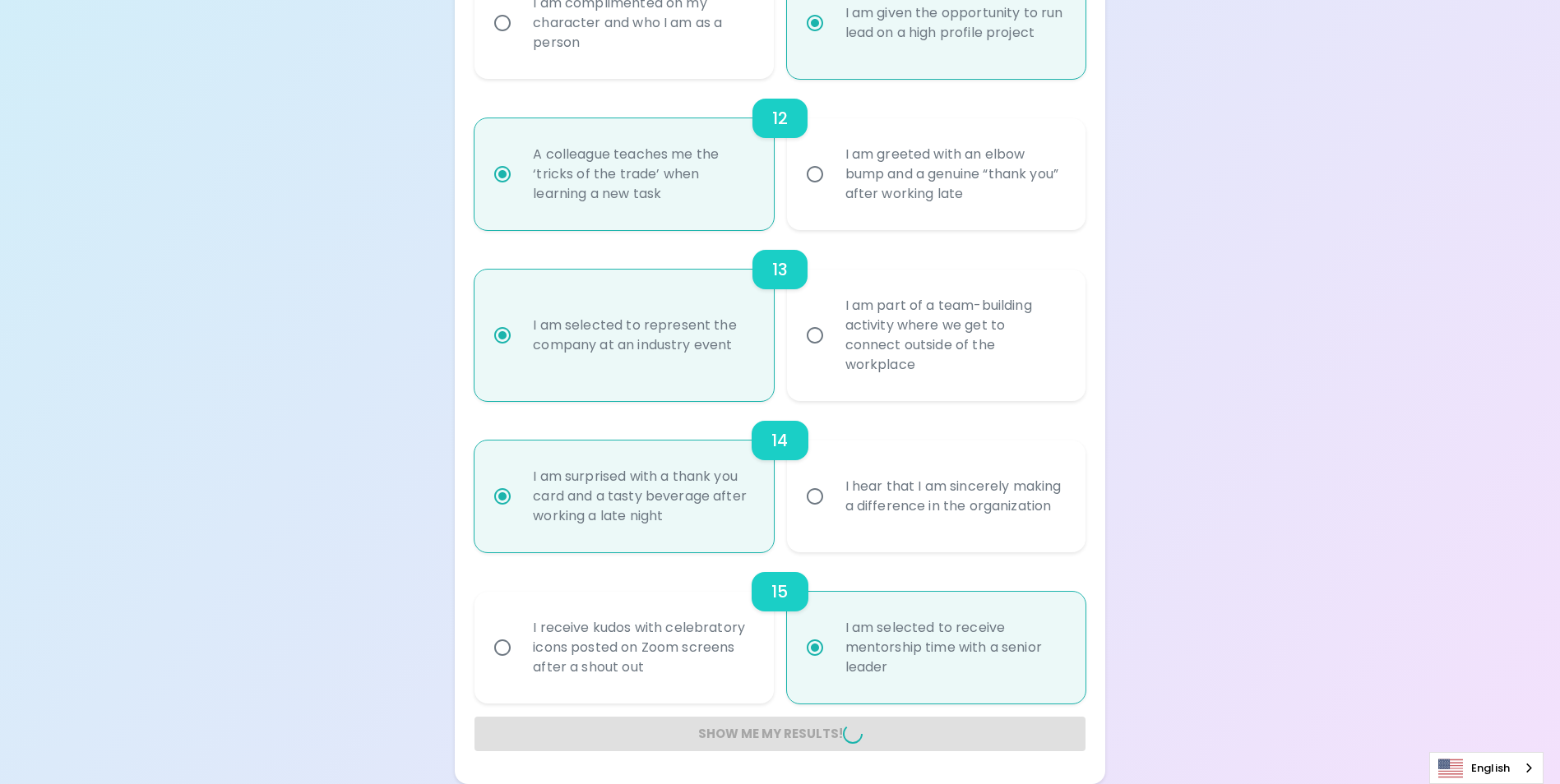
radio input "false"
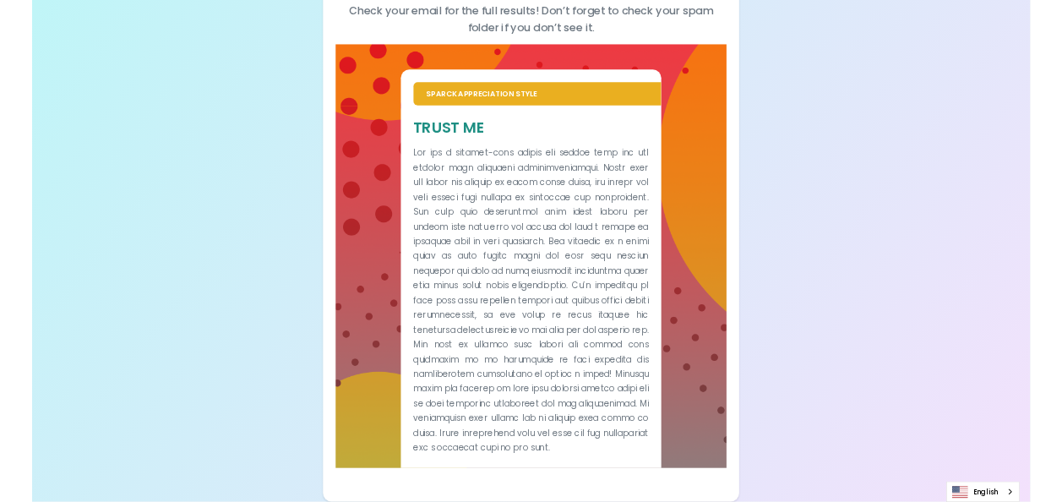
scroll to position [282, 0]
